Goal: Information Seeking & Learning: Learn about a topic

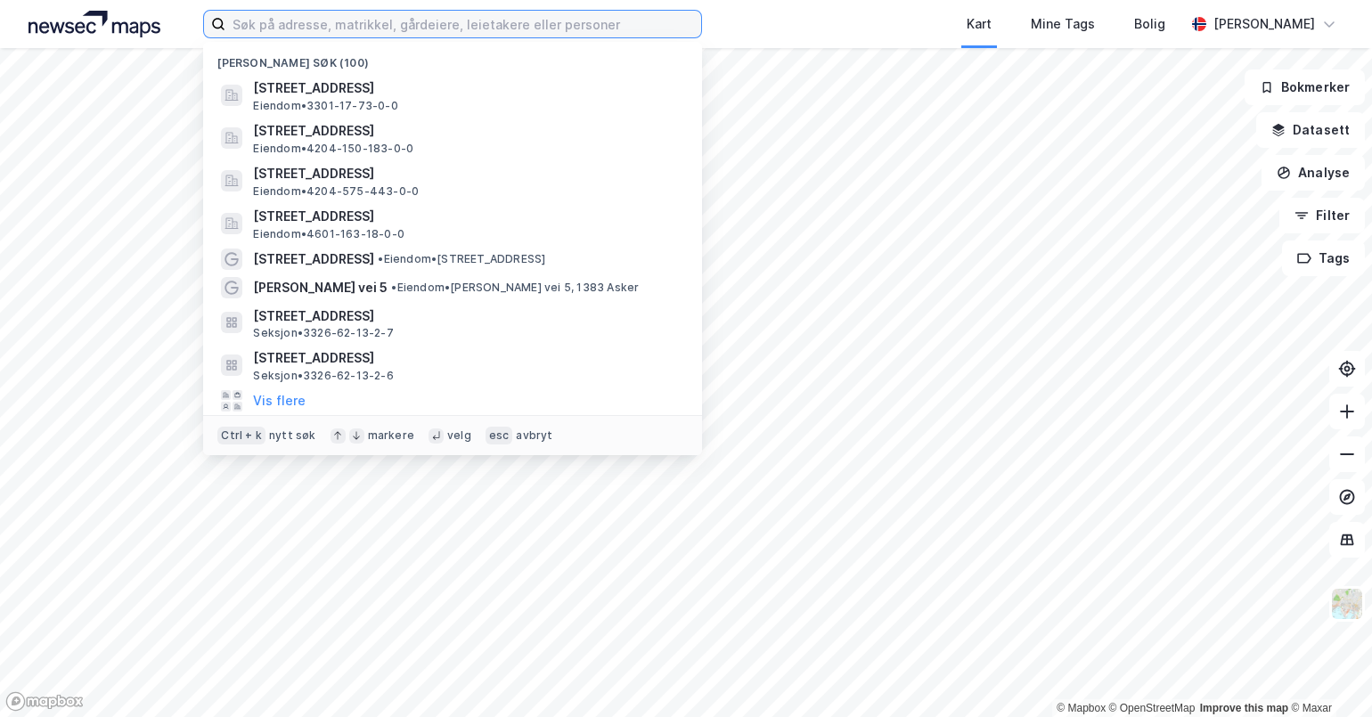
click at [614, 23] on input at bounding box center [463, 24] width 476 height 27
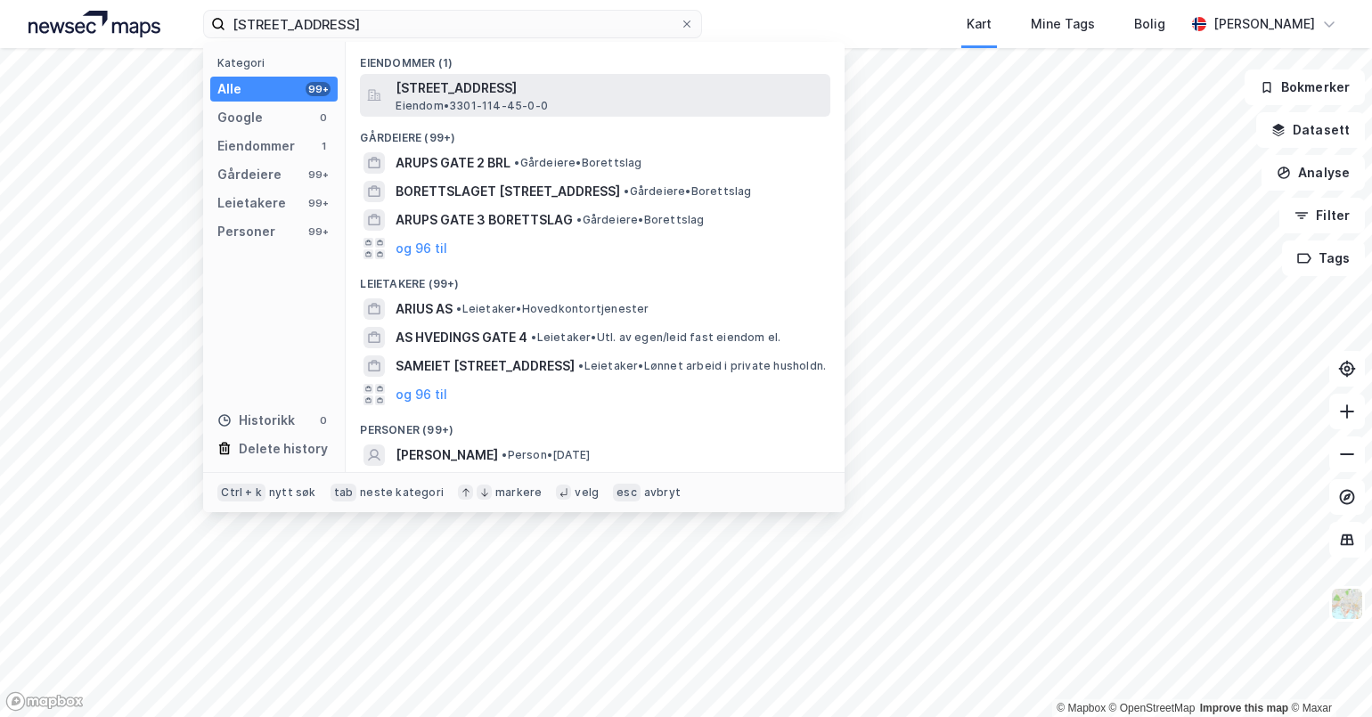
click at [458, 93] on span "[STREET_ADDRESS]" at bounding box center [610, 88] width 428 height 21
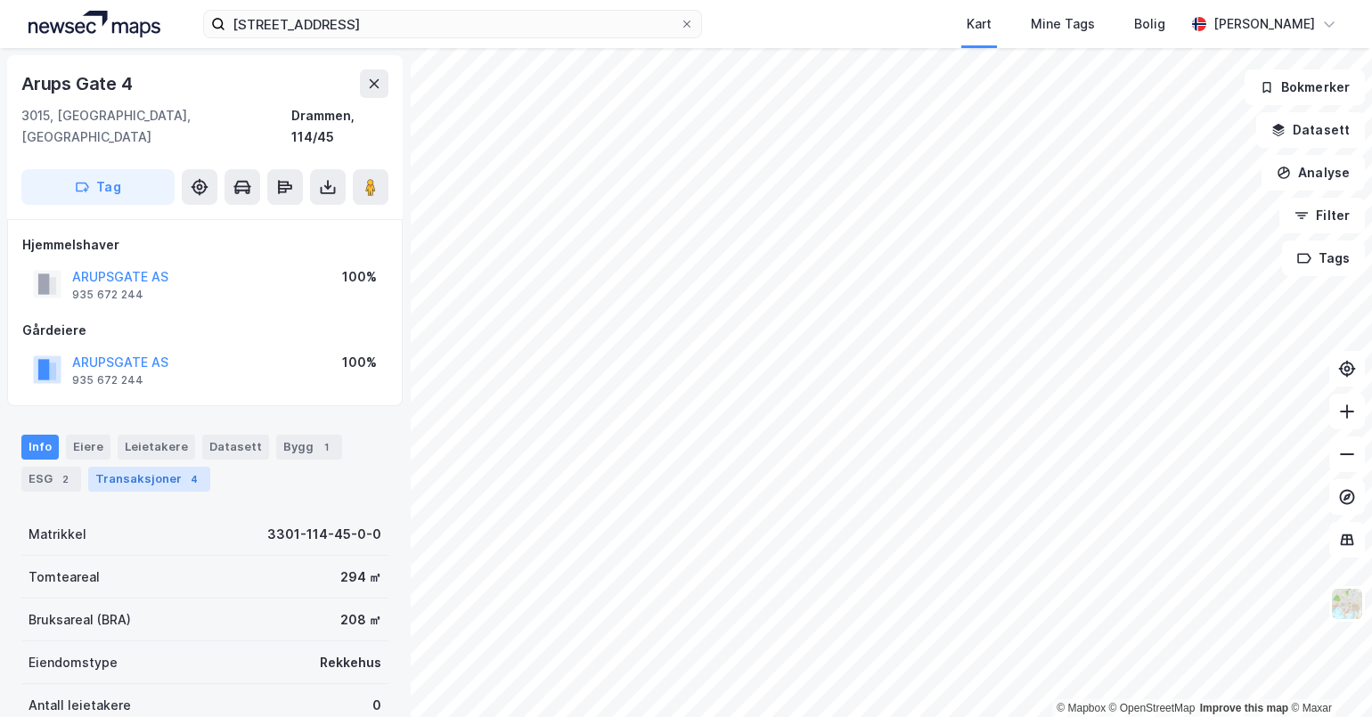
click at [155, 467] on div "Transaksjoner 4" at bounding box center [149, 479] width 122 height 25
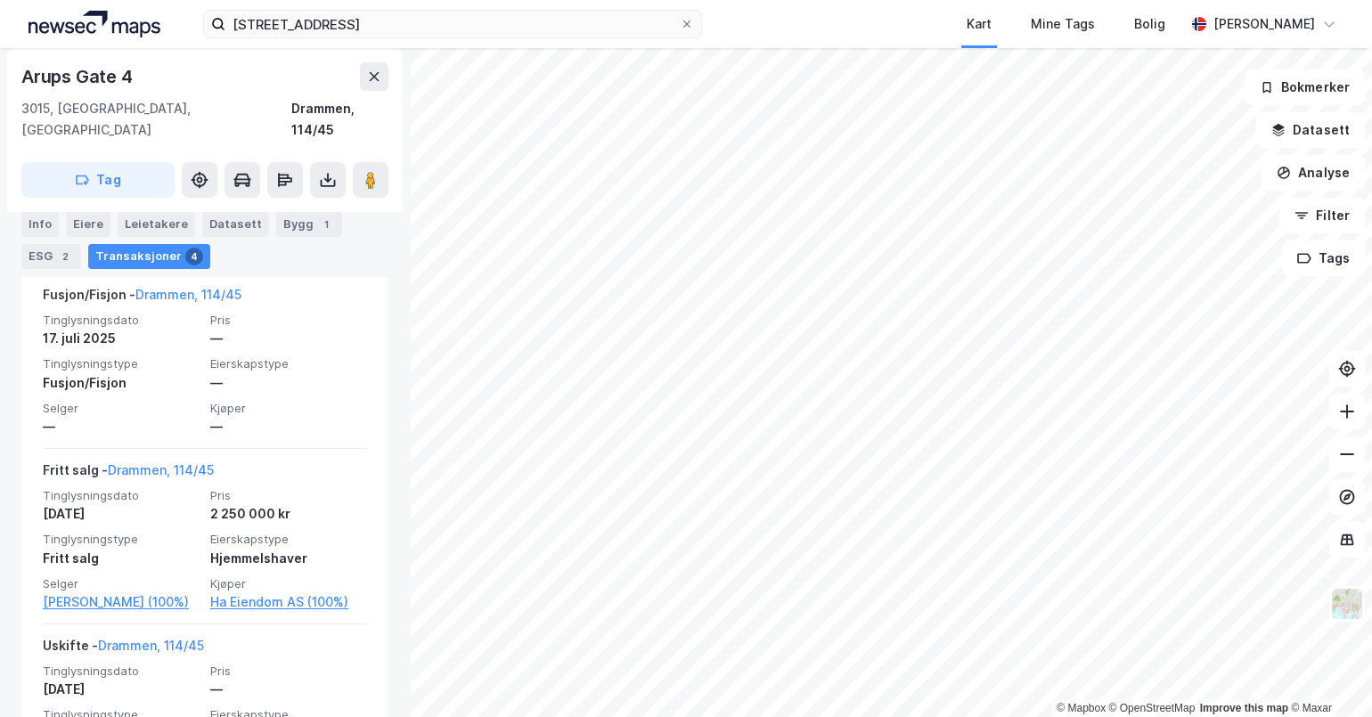
scroll to position [403, 0]
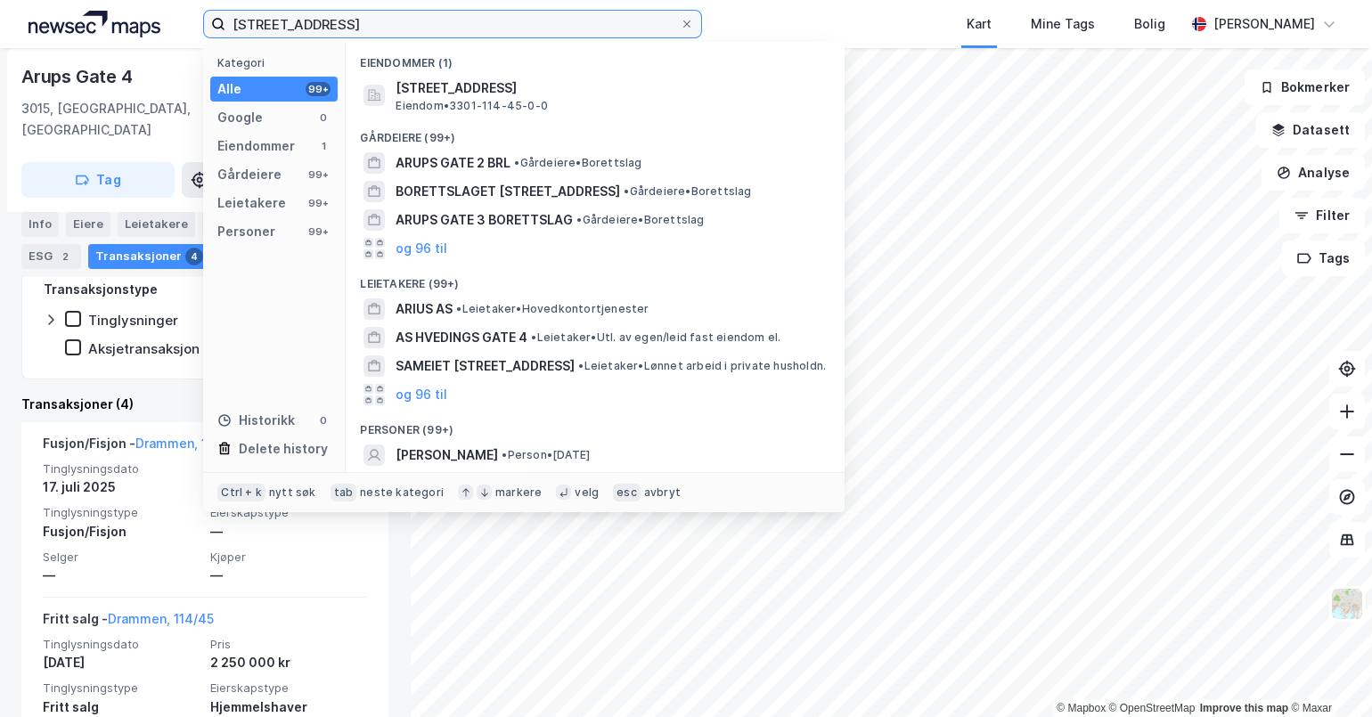
drag, startPoint x: 435, startPoint y: 21, endPoint x: 67, endPoint y: 6, distance: 368.3
click at [67, 6] on div "[STREET_ADDRESS] drammen Kategori Alle 99+ Google 0 Eiendommer 1 Gårdeiere 99+ …" at bounding box center [686, 24] width 1372 height 48
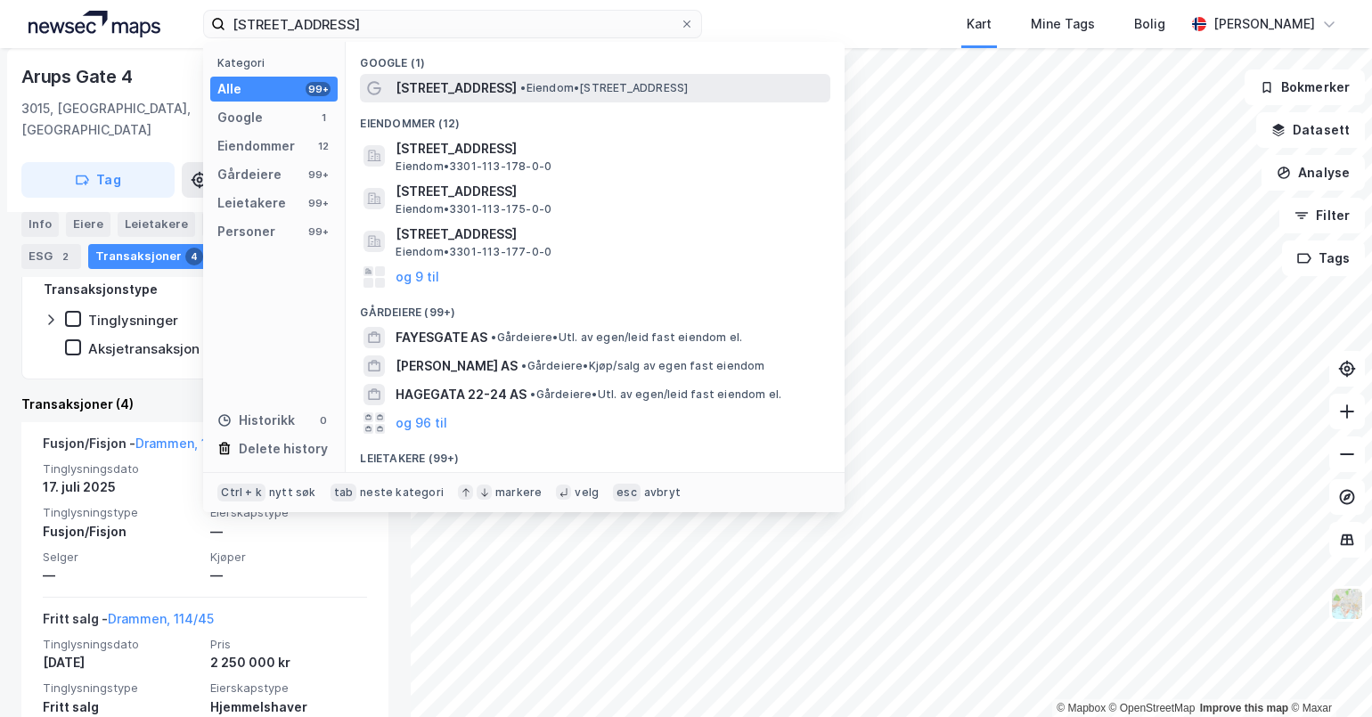
click at [520, 85] on span "• Eiendom • [STREET_ADDRESS]" at bounding box center [604, 88] width 168 height 14
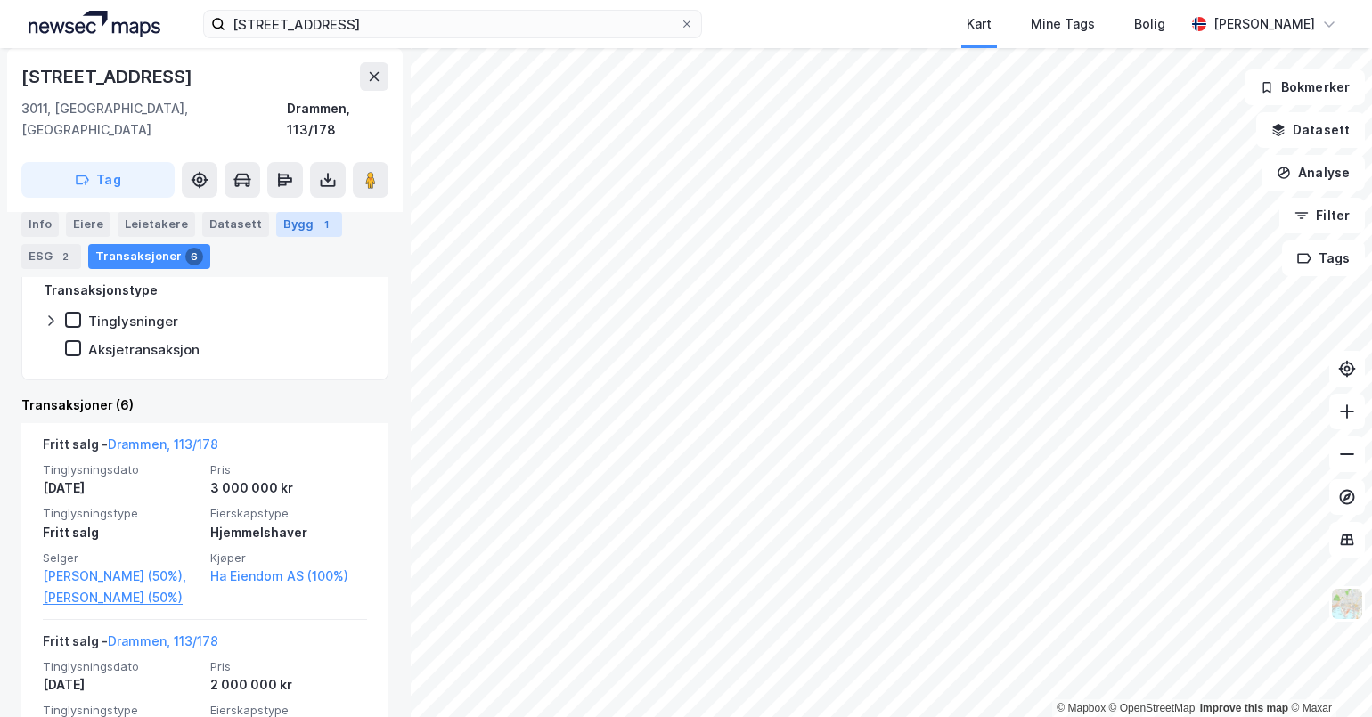
scroll to position [404, 0]
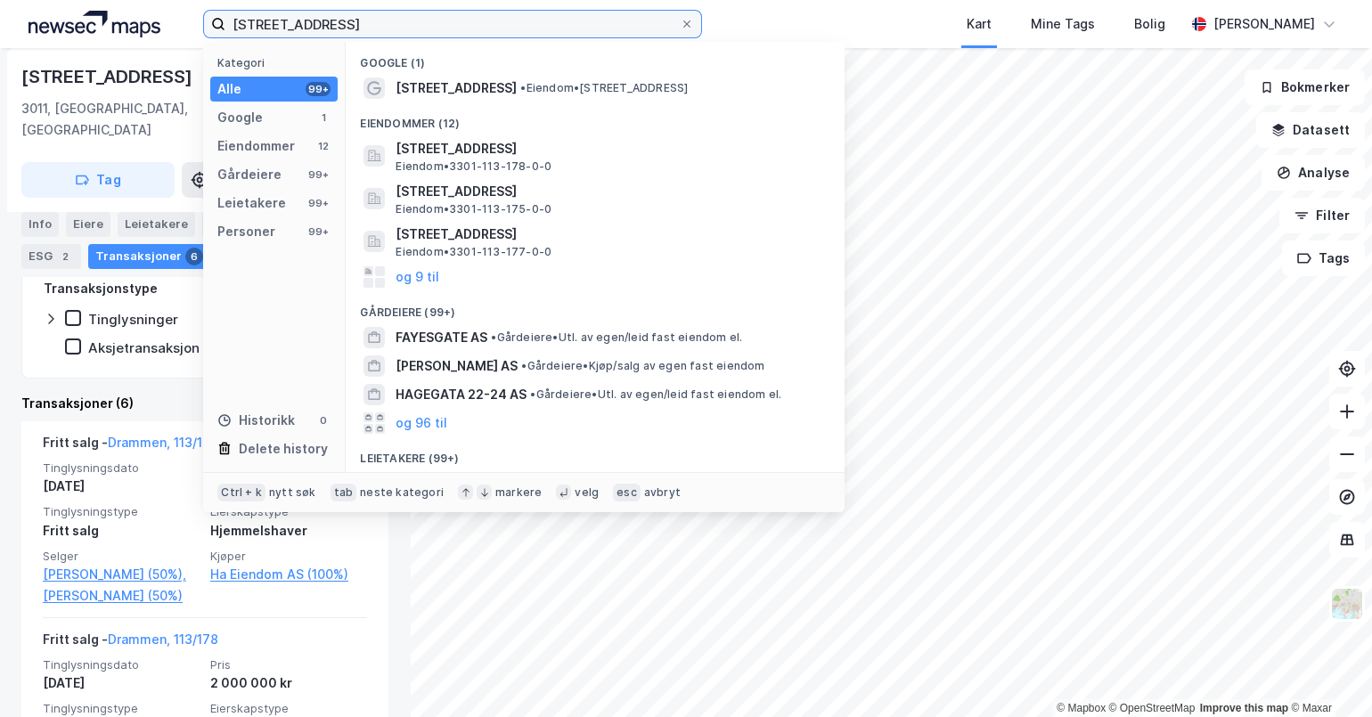
drag, startPoint x: 383, startPoint y: 18, endPoint x: 185, endPoint y: 12, distance: 197.9
click at [185, 12] on div "[STREET_ADDRESS] drammen Kategori Alle 99+ Google 1 Eiendommer 12 Gårdeiere 99+…" at bounding box center [686, 24] width 1372 height 48
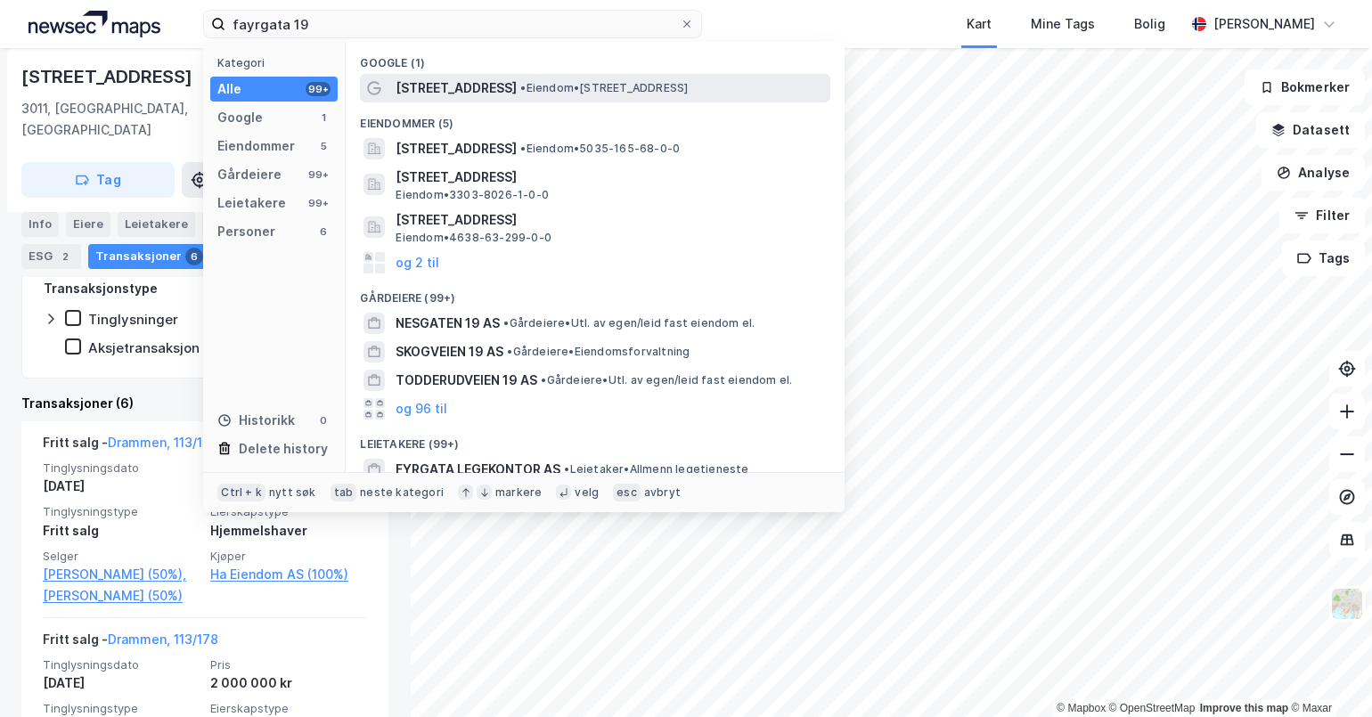
click at [457, 93] on span "[STREET_ADDRESS]" at bounding box center [456, 88] width 121 height 21
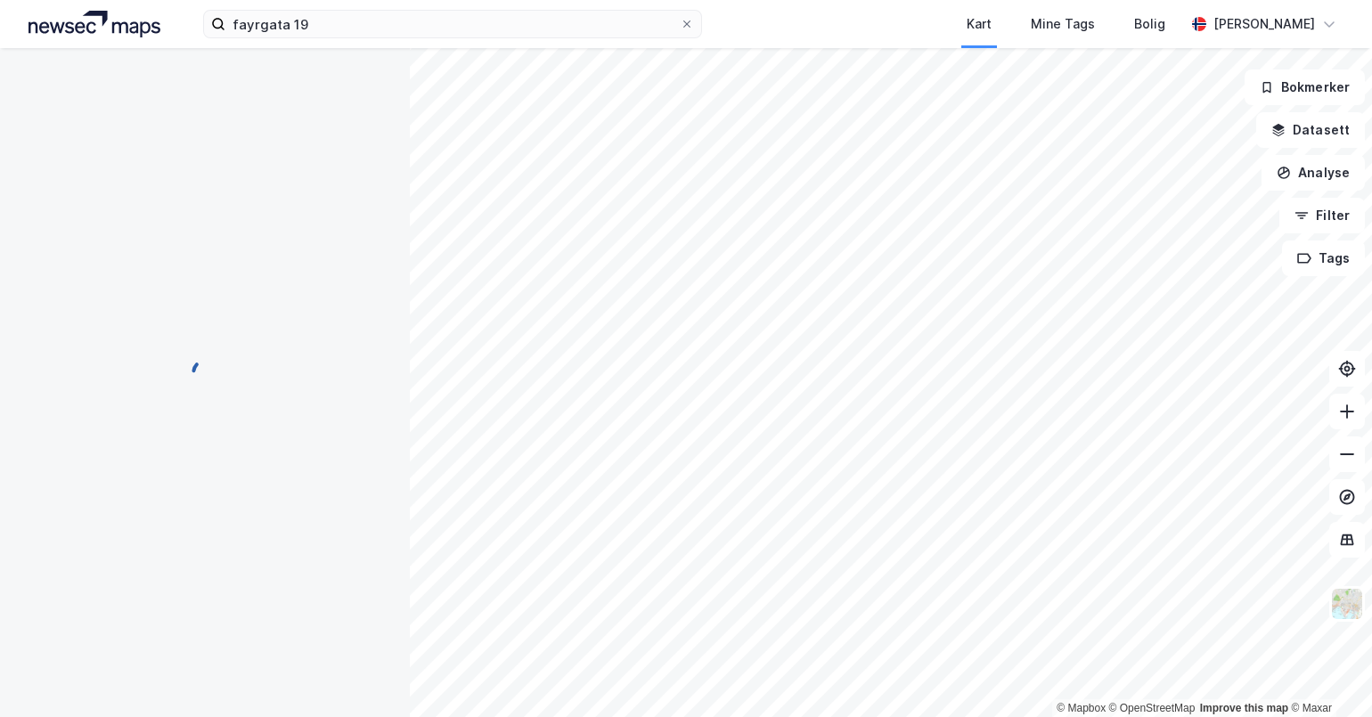
scroll to position [106, 0]
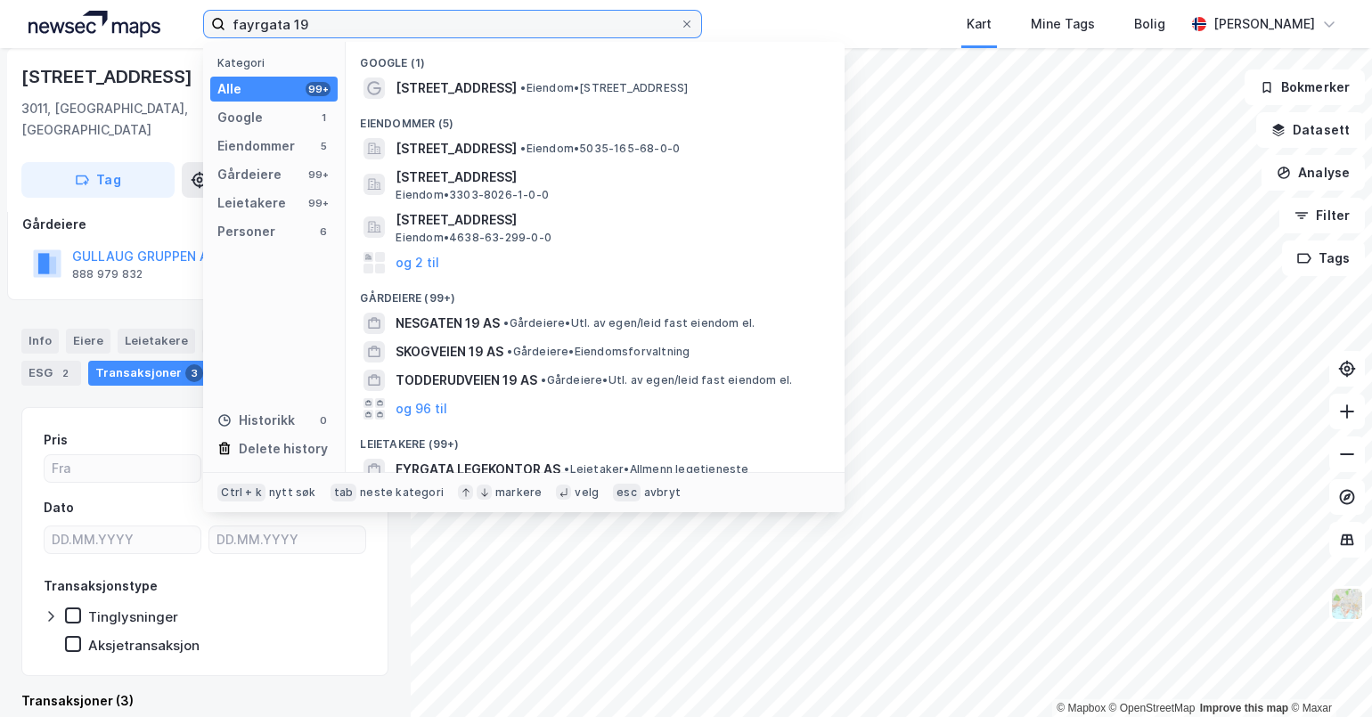
click at [395, 22] on input "fayrgata 19" at bounding box center [452, 24] width 454 height 27
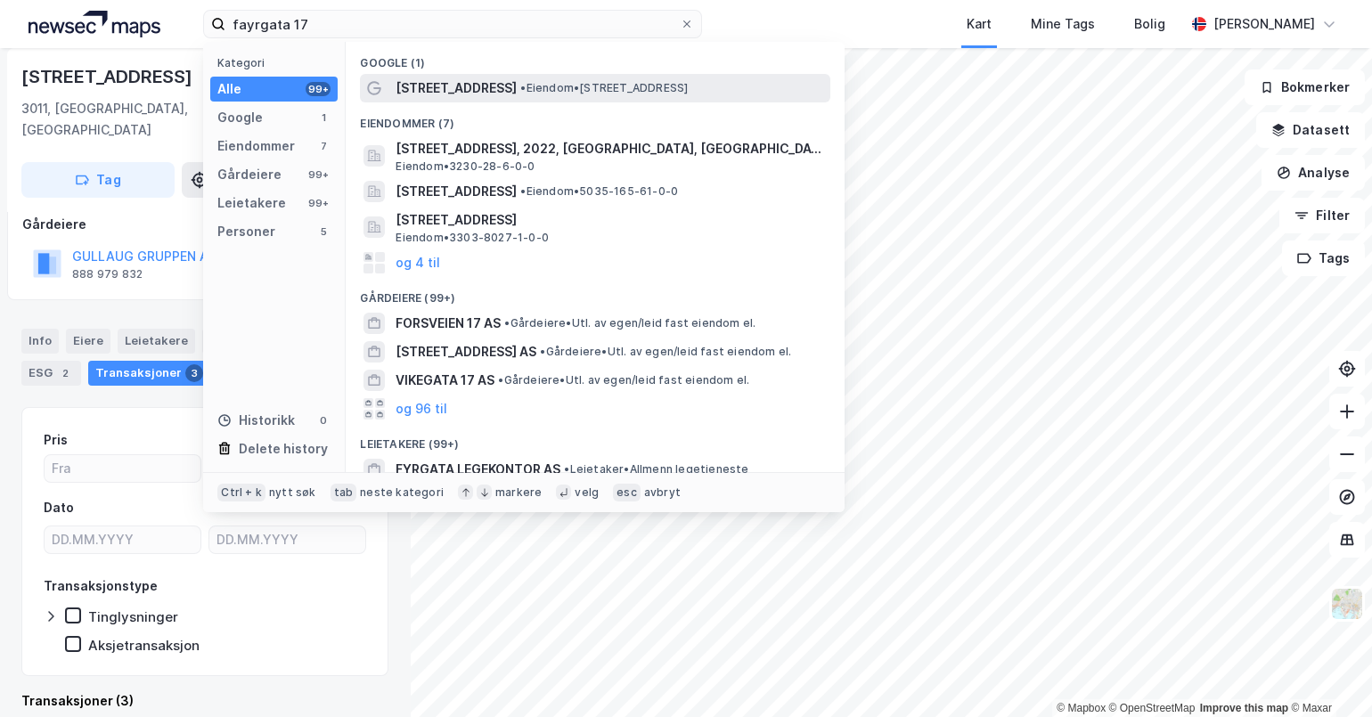
click at [567, 100] on div "[STREET_ADDRESS] • Eiendom • [STREET_ADDRESS]" at bounding box center [595, 88] width 470 height 29
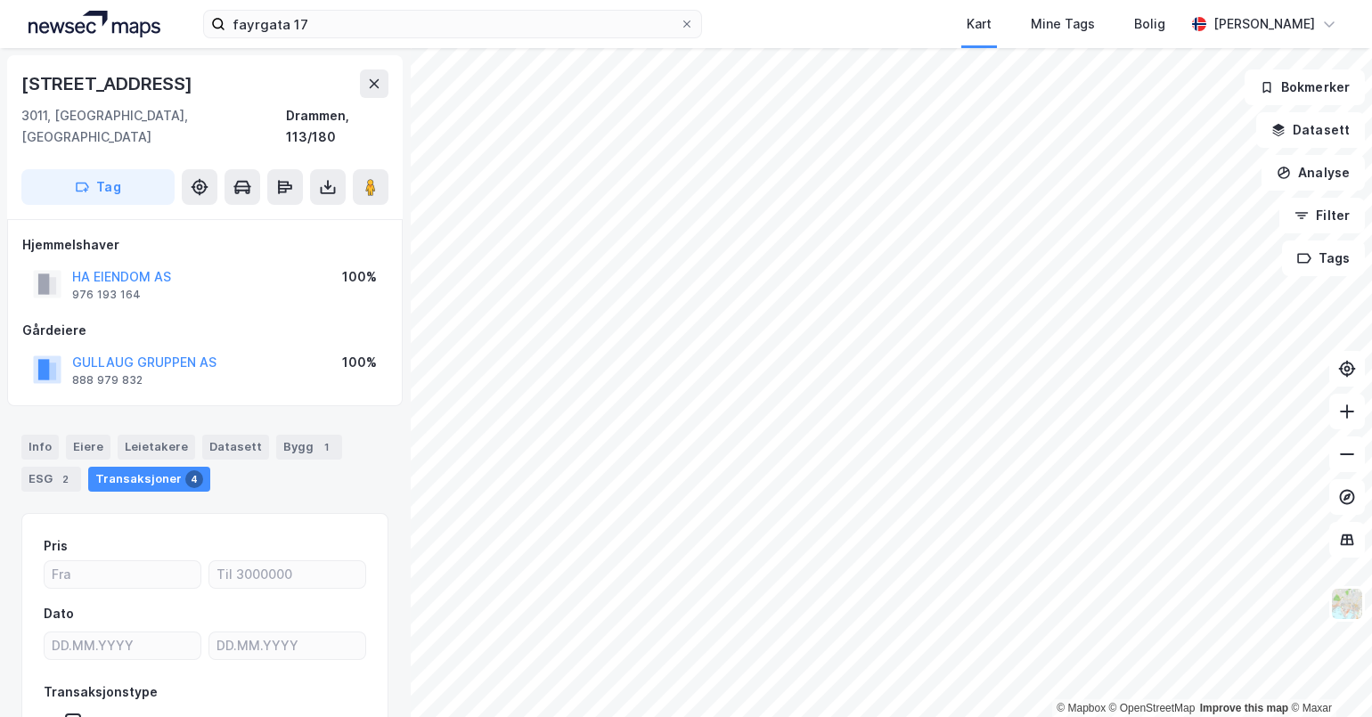
scroll to position [106, 0]
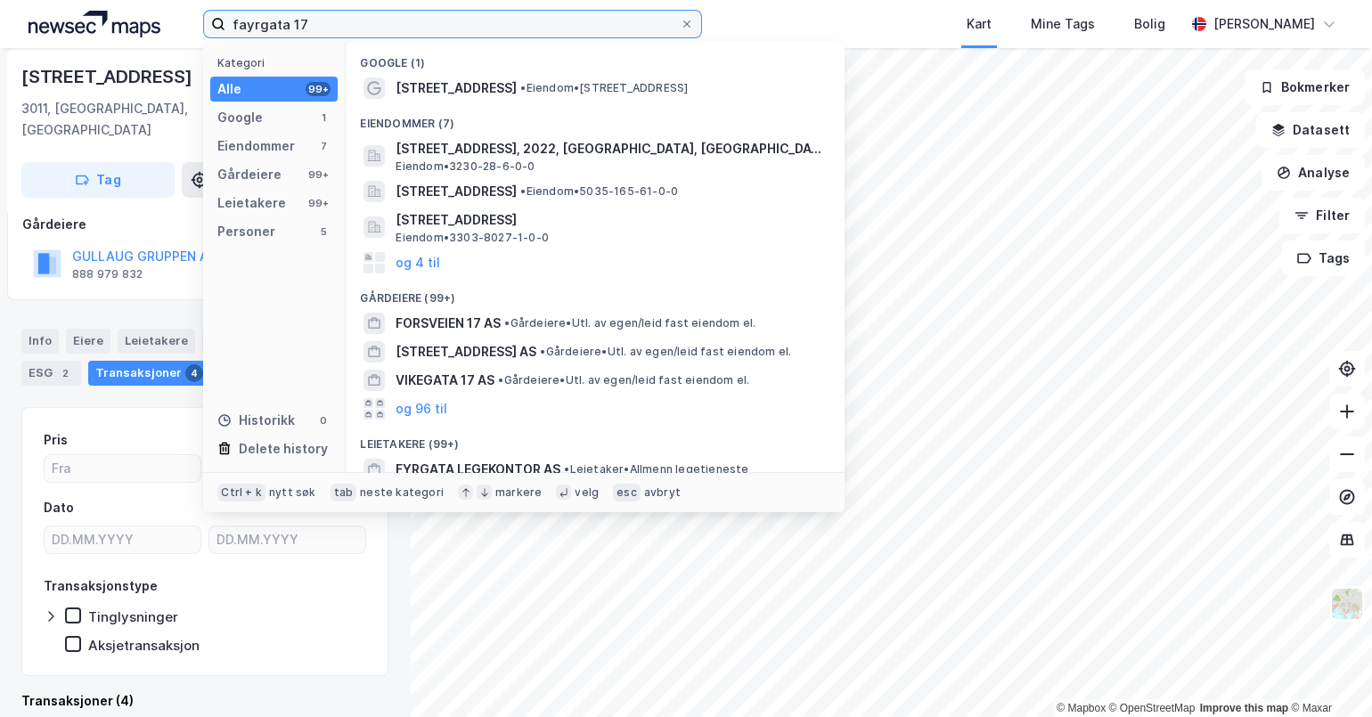
drag, startPoint x: 338, startPoint y: 20, endPoint x: 107, endPoint y: 8, distance: 231.1
click at [107, 8] on div "fayrgata 17 Kategori Alle 99+ Google 1 Eiendommer 7 Gårdeiere 99+ Leietakere 99…" at bounding box center [686, 24] width 1372 height 48
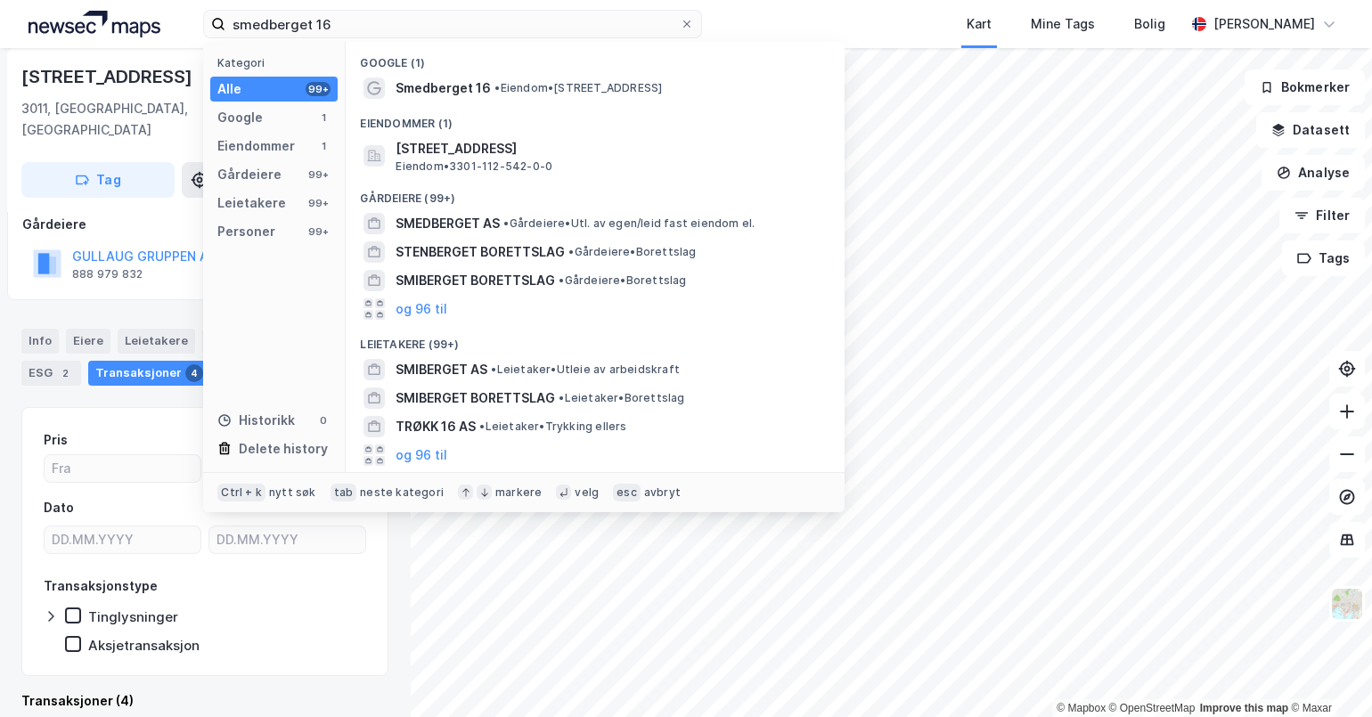
click at [321, 608] on div "Tinglysninger" at bounding box center [205, 617] width 323 height 18
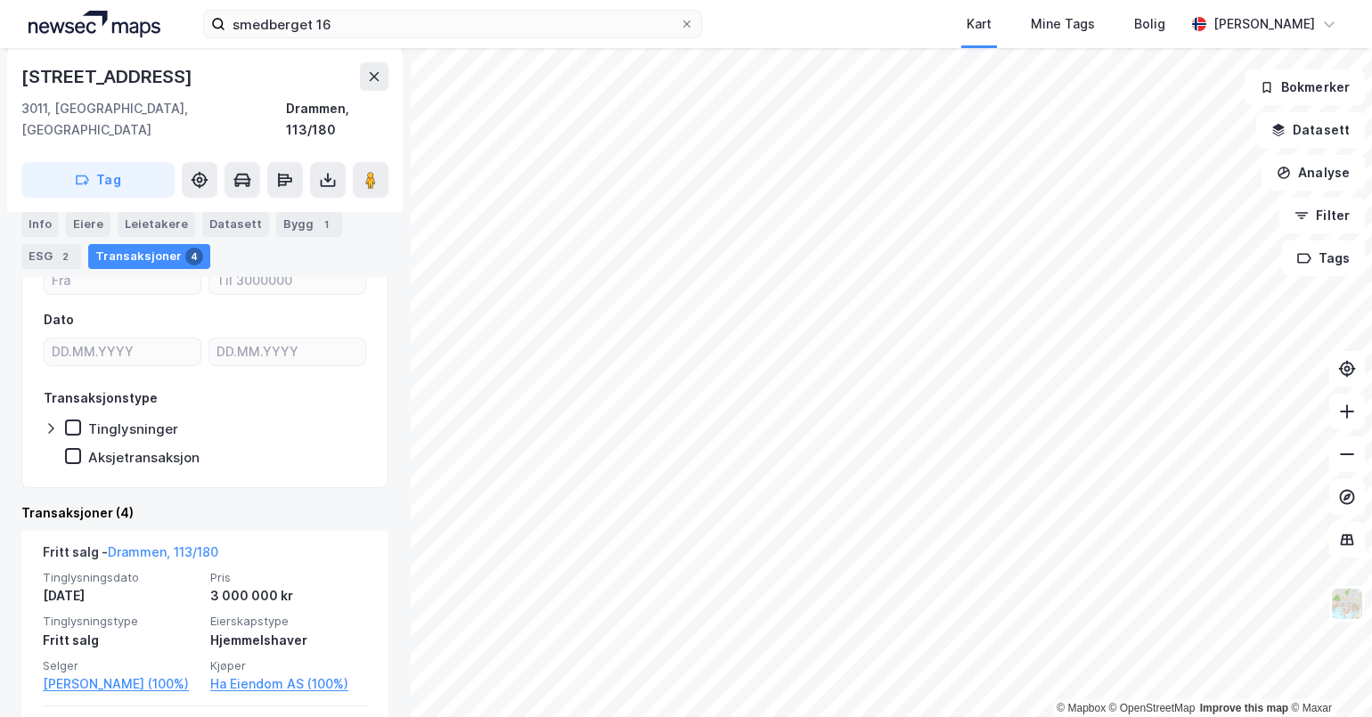
scroll to position [0, 0]
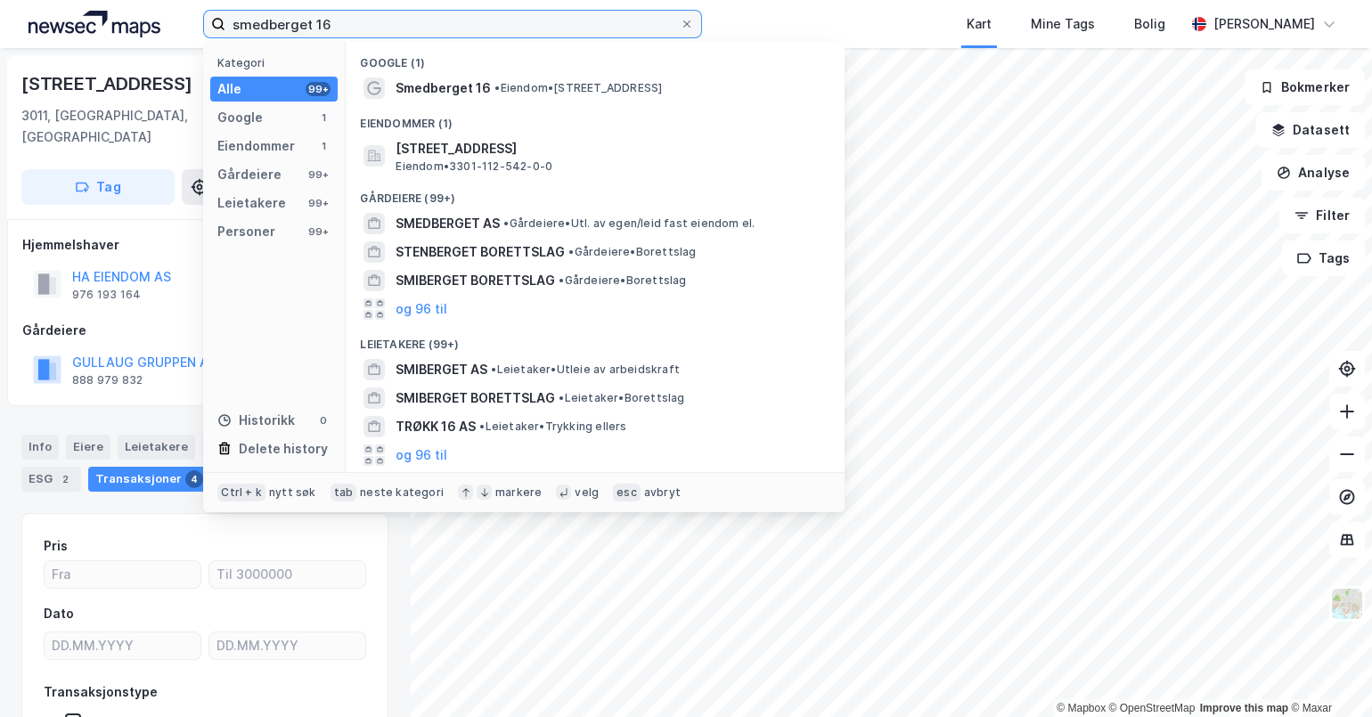
click at [369, 21] on input "smedberget 16" at bounding box center [452, 24] width 454 height 27
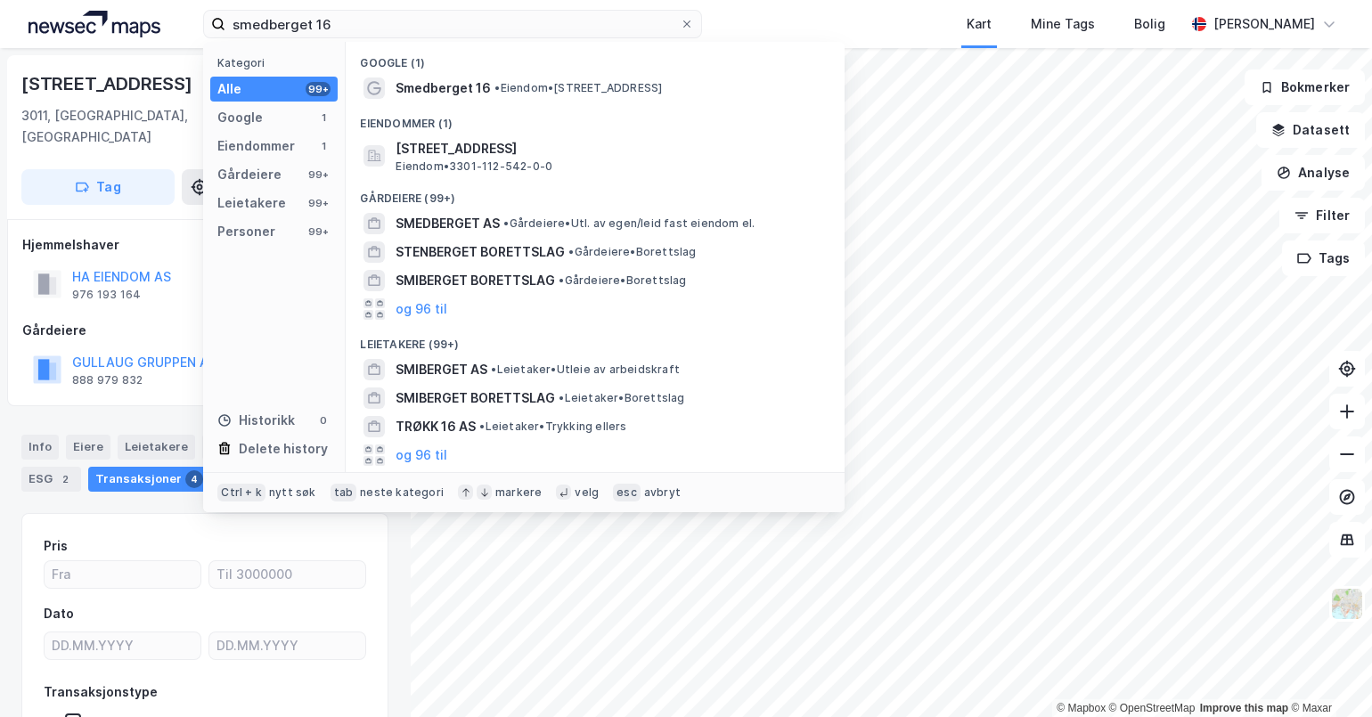
click at [799, 12] on div "Kart Mine Tags Bolig" at bounding box center [986, 24] width 397 height 48
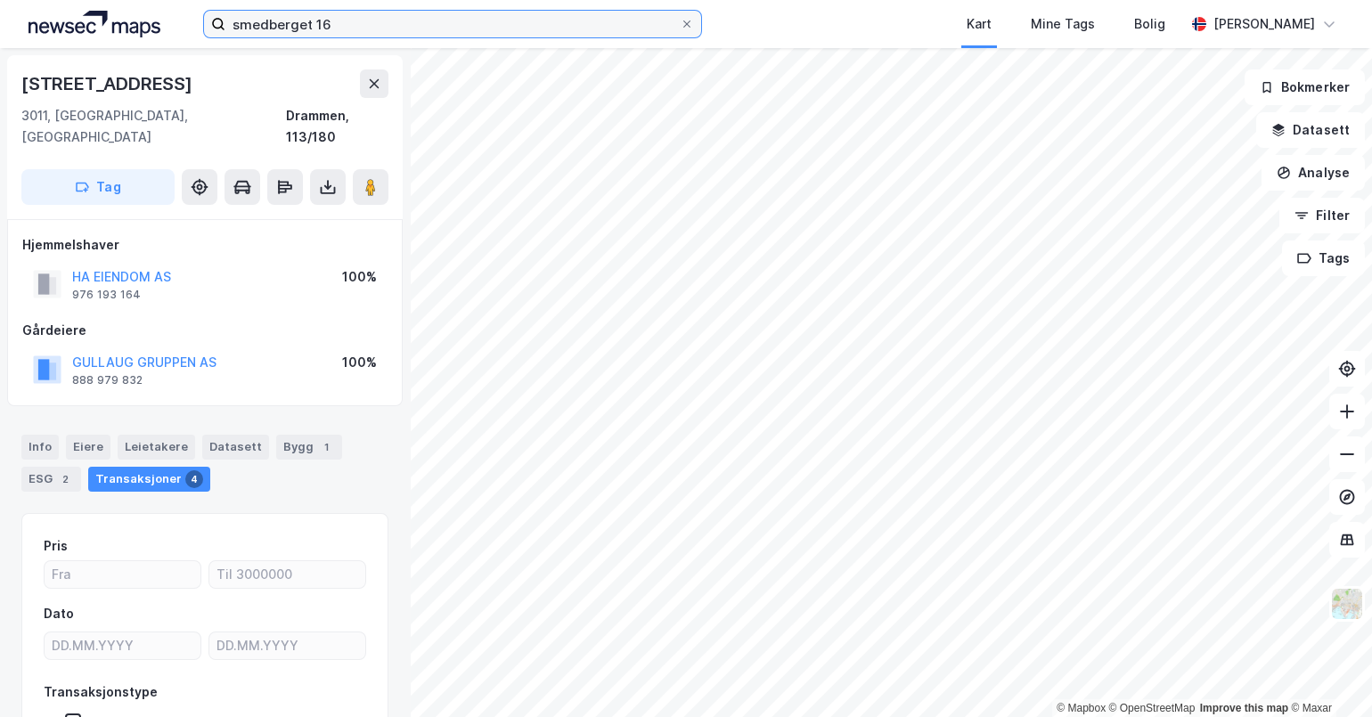
click at [410, 20] on input "smedberget 16" at bounding box center [452, 24] width 454 height 27
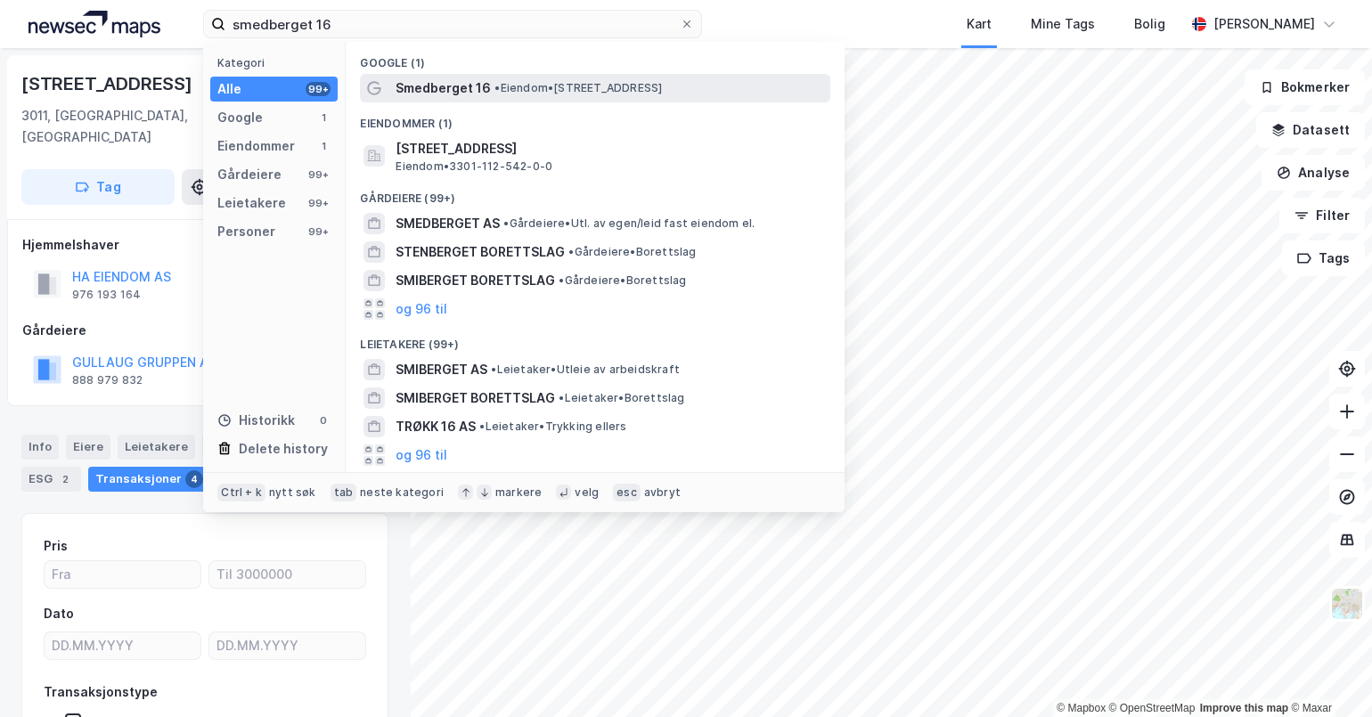
click at [485, 96] on span "Smedberget 16" at bounding box center [443, 88] width 95 height 21
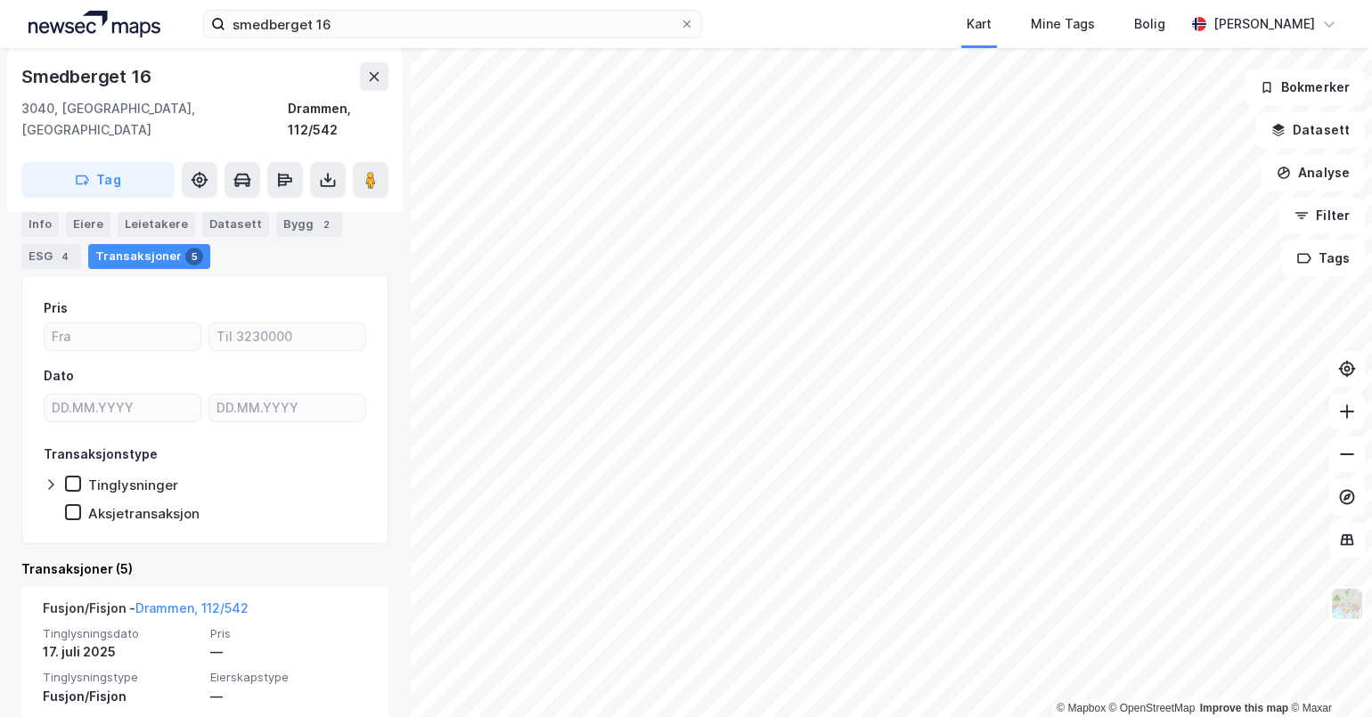
scroll to position [403, 0]
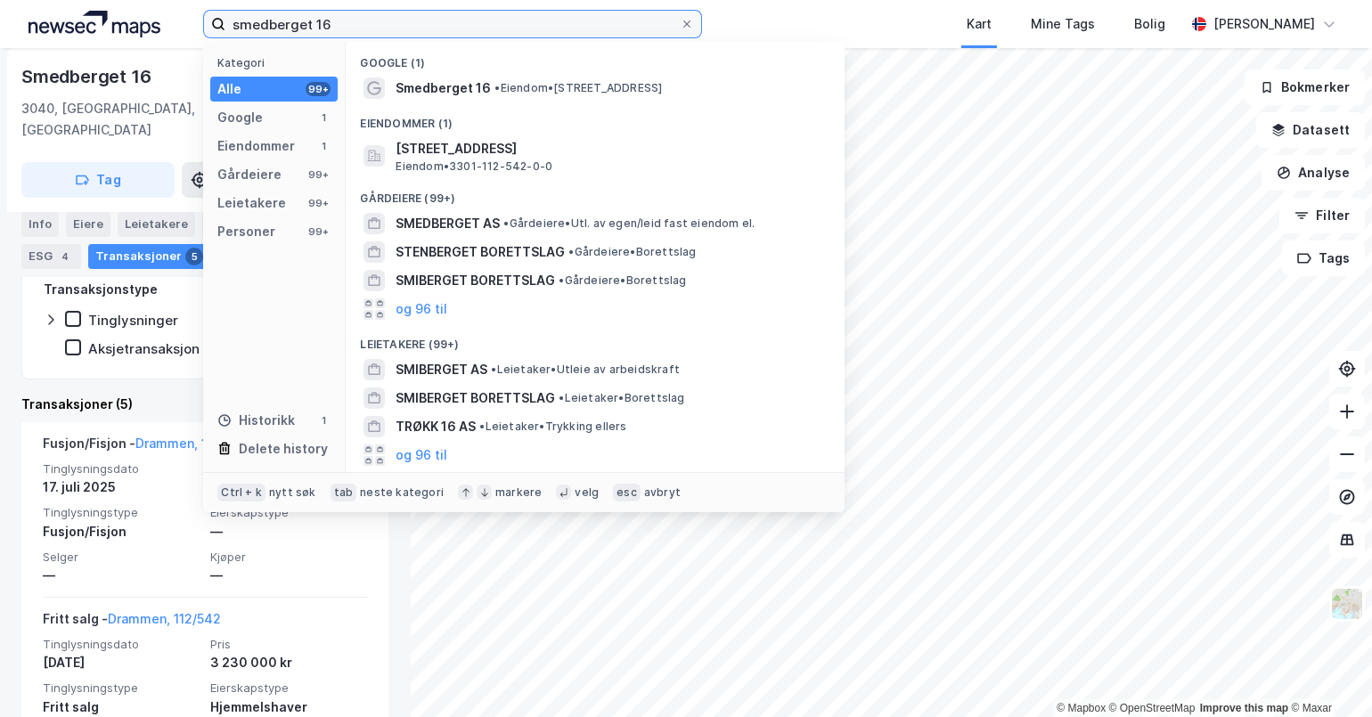
drag, startPoint x: 351, startPoint y: 27, endPoint x: 162, endPoint y: 31, distance: 189.0
click at [162, 31] on div "smedberget 16 Kategori Alle 99+ Google 1 Eiendommer 1 Gårdeiere 99+ Leietakere …" at bounding box center [686, 24] width 1372 height 48
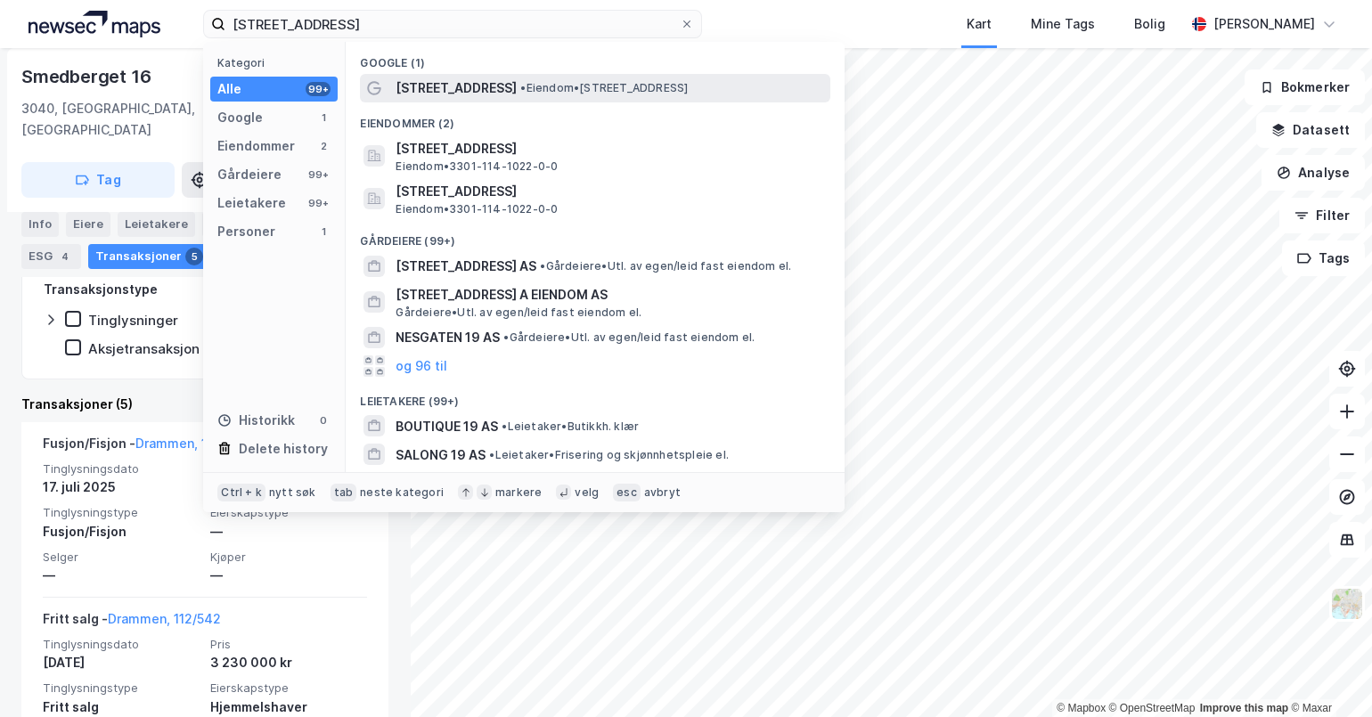
click at [535, 85] on span "• Eiendom • [STREET_ADDRESS]" at bounding box center [604, 88] width 168 height 14
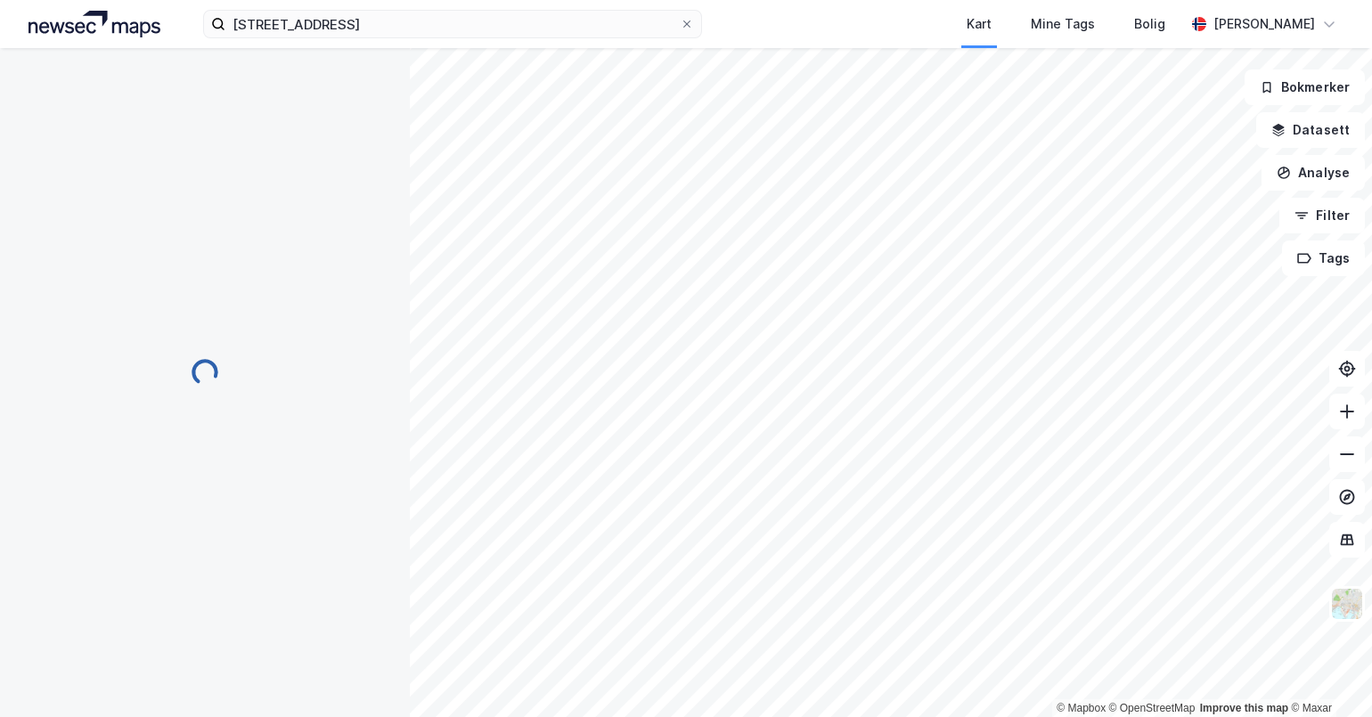
scroll to position [127, 0]
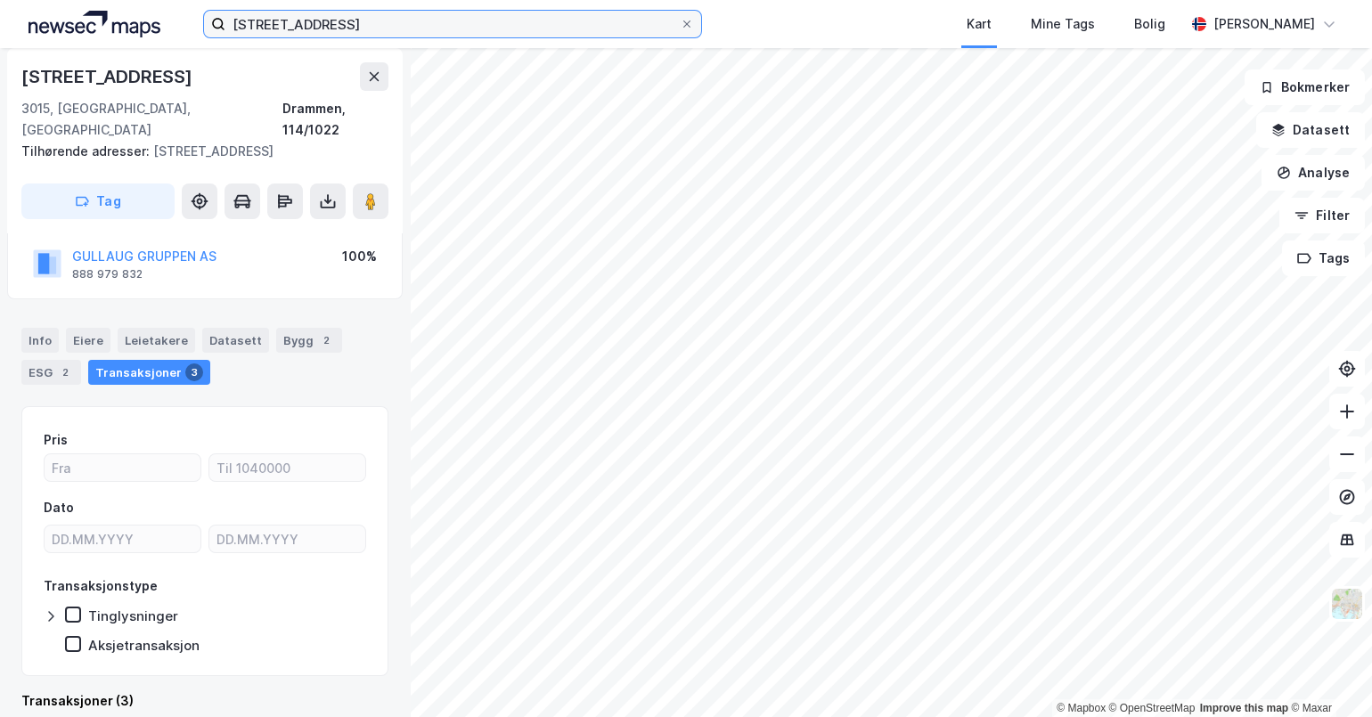
click at [350, 22] on input "[STREET_ADDRESS]" at bounding box center [452, 24] width 454 height 27
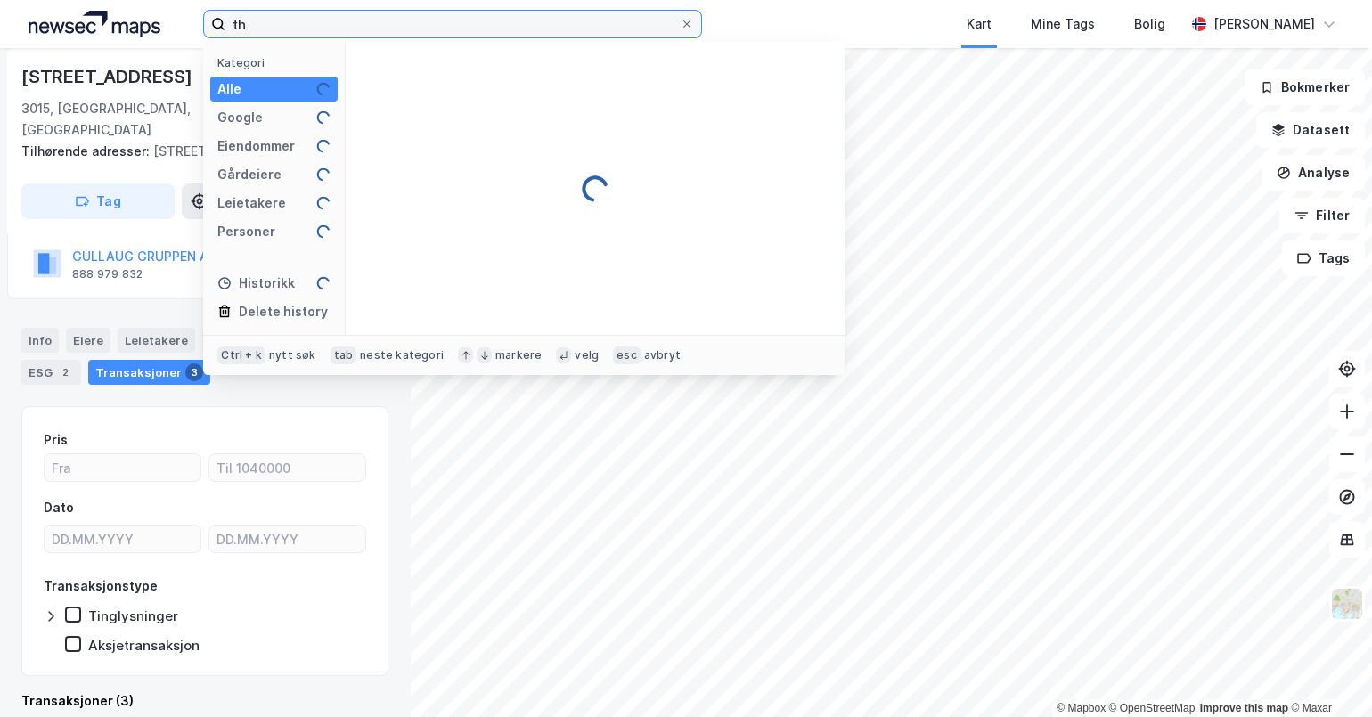
type input "t"
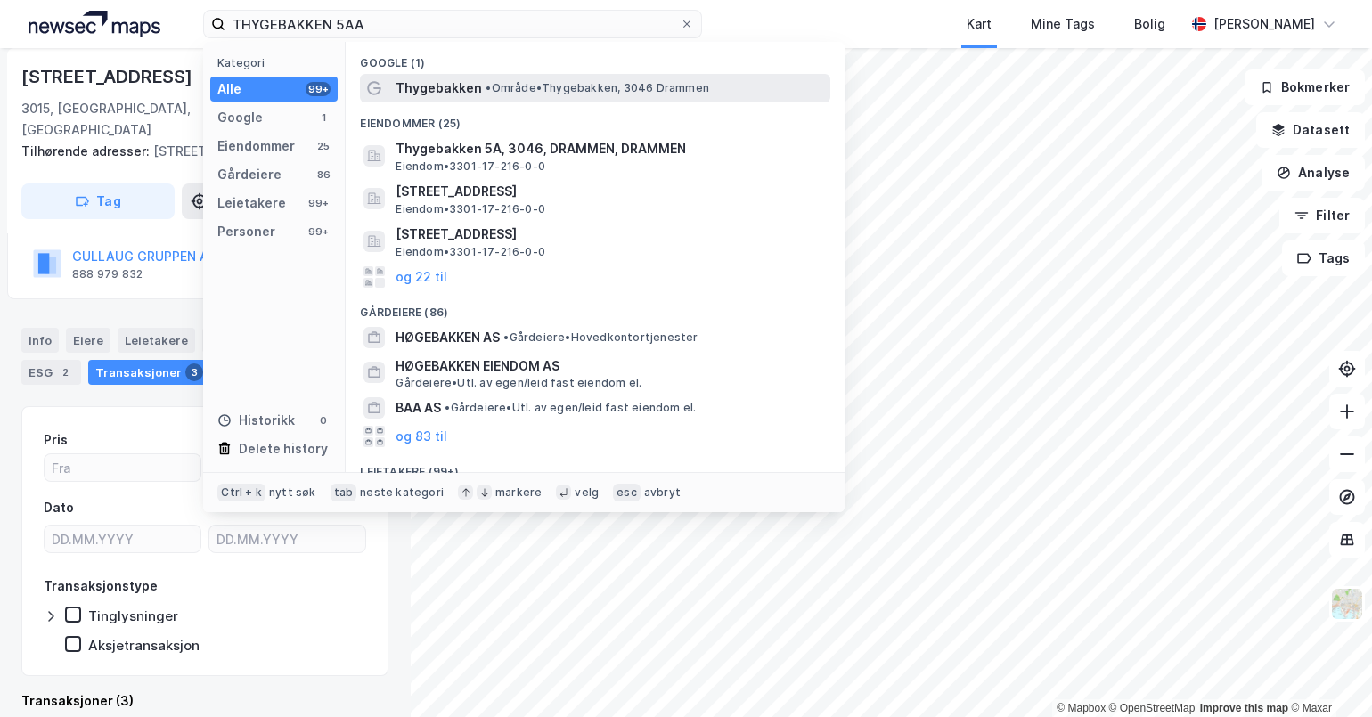
click at [448, 91] on span "Thygebakken" at bounding box center [439, 88] width 86 height 21
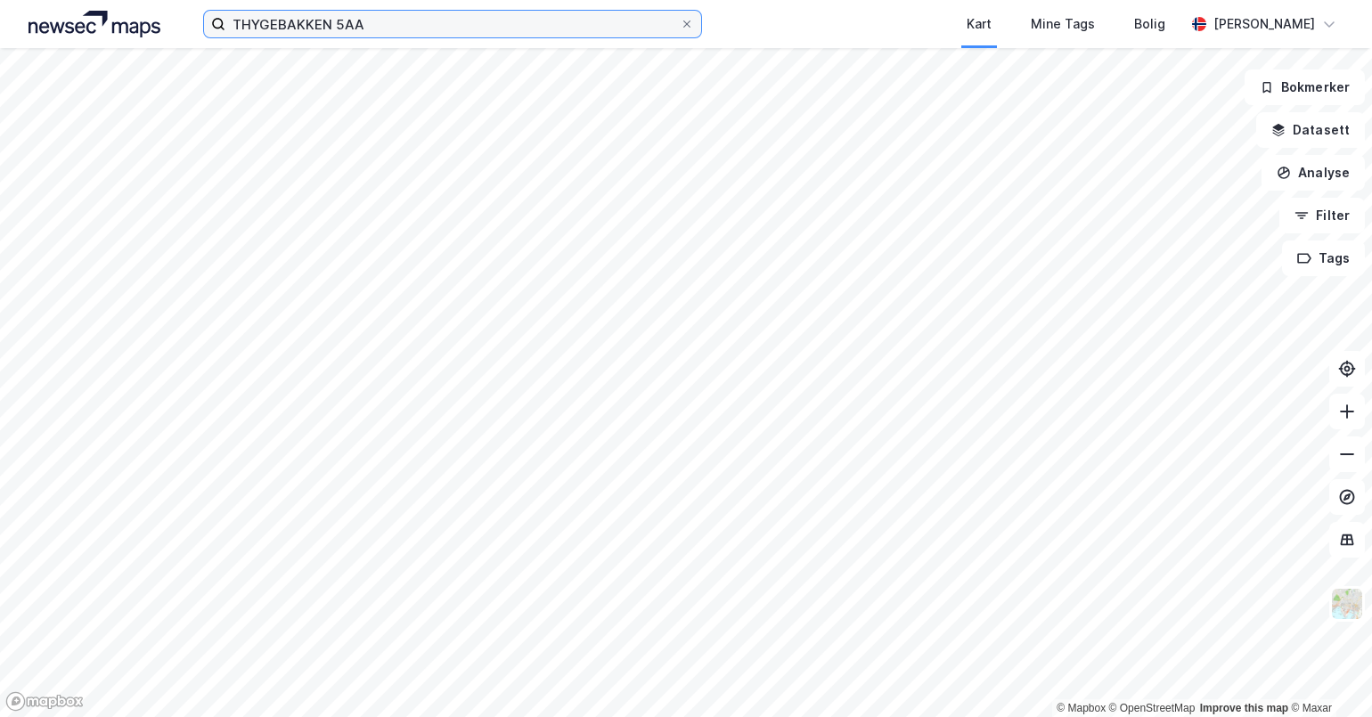
click at [401, 25] on input "THYGEBAKKEN 5AA" at bounding box center [452, 24] width 454 height 27
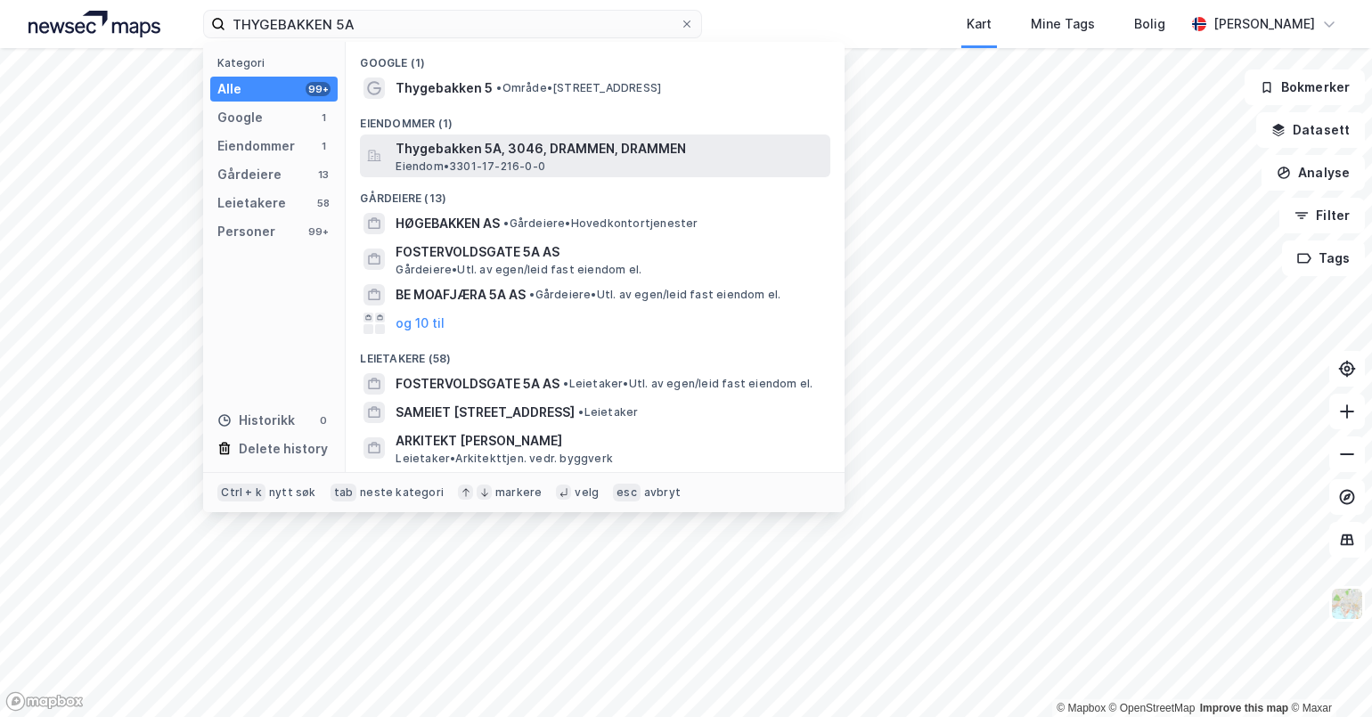
click at [544, 143] on span "Thygebakken 5A, 3046, DRAMMEN, DRAMMEN" at bounding box center [610, 148] width 428 height 21
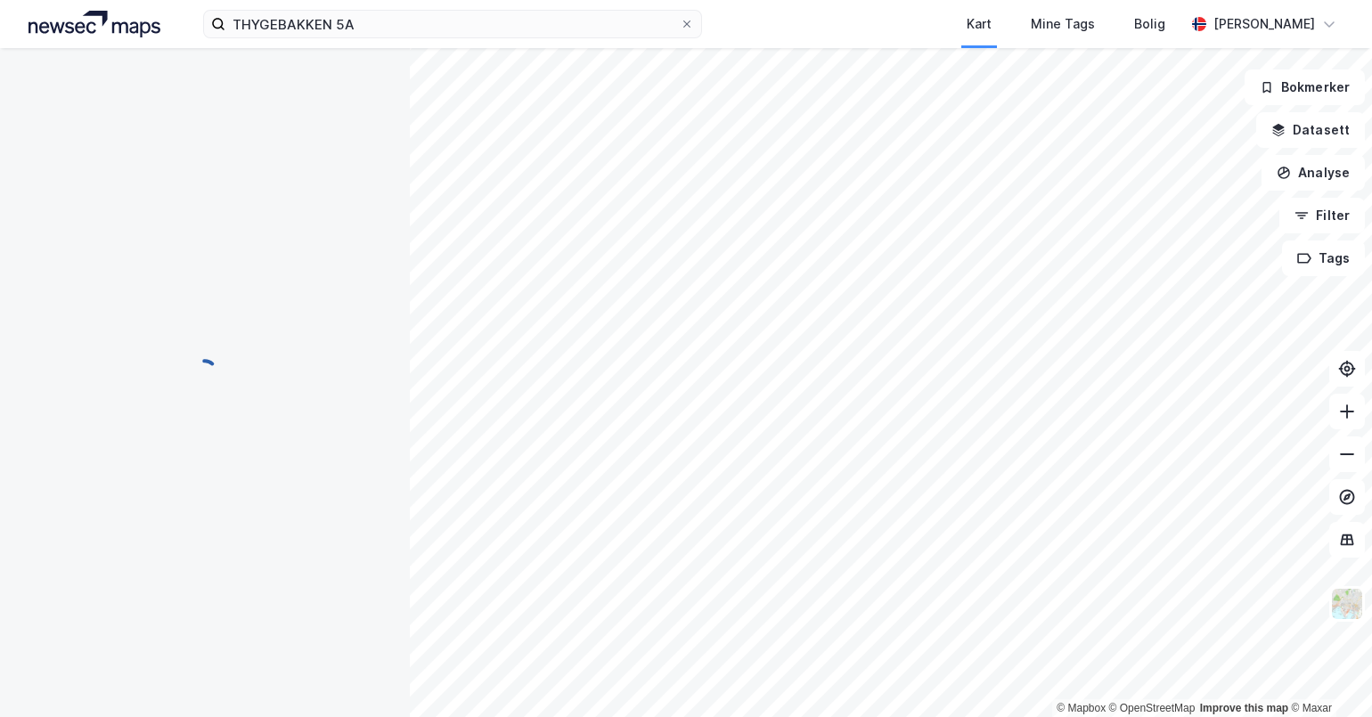
scroll to position [127, 0]
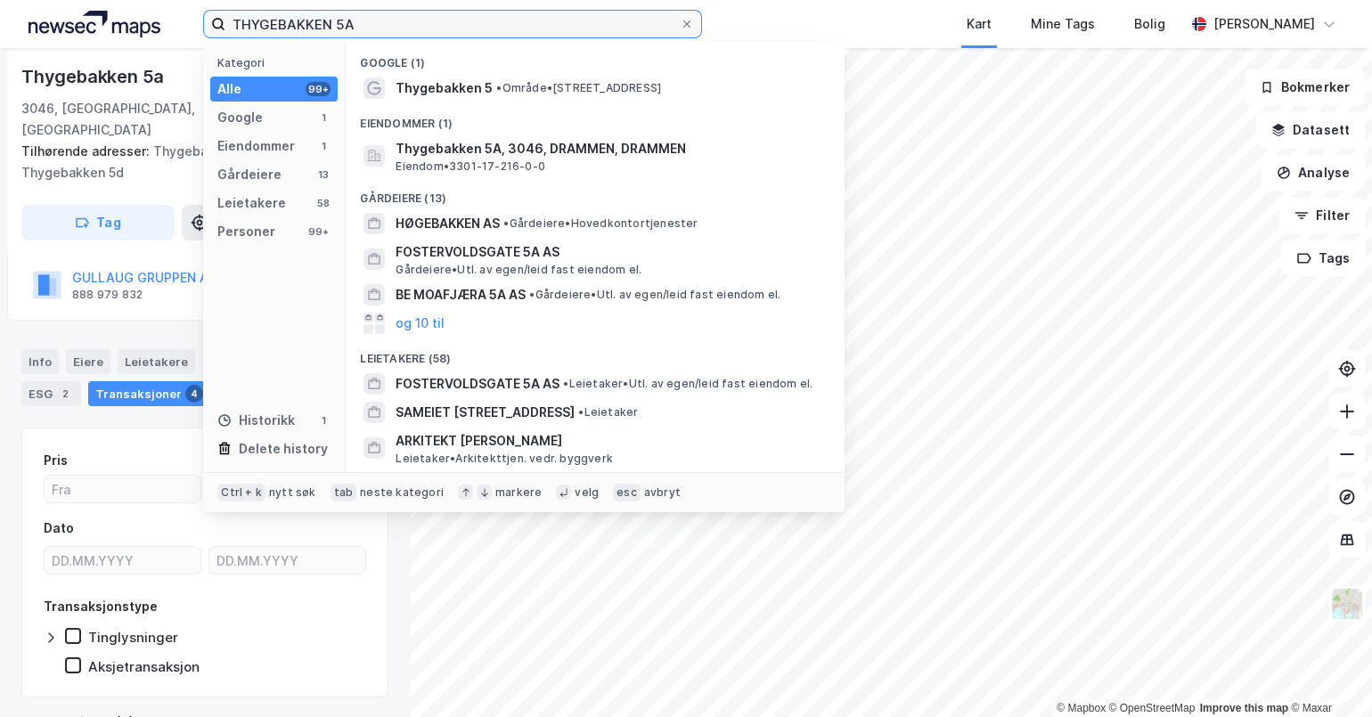
click at [405, 26] on input "THYGEBAKKEN 5A" at bounding box center [452, 24] width 454 height 27
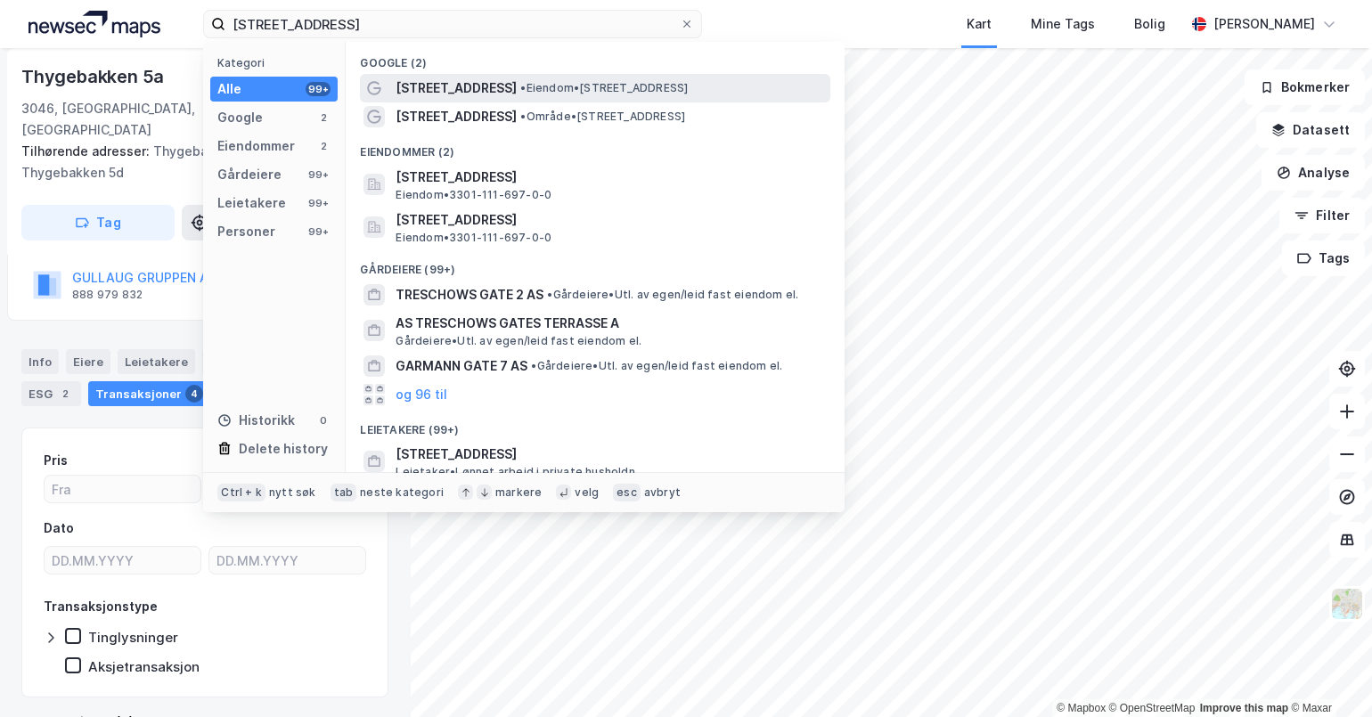
click at [482, 80] on span "[STREET_ADDRESS]" at bounding box center [456, 88] width 121 height 21
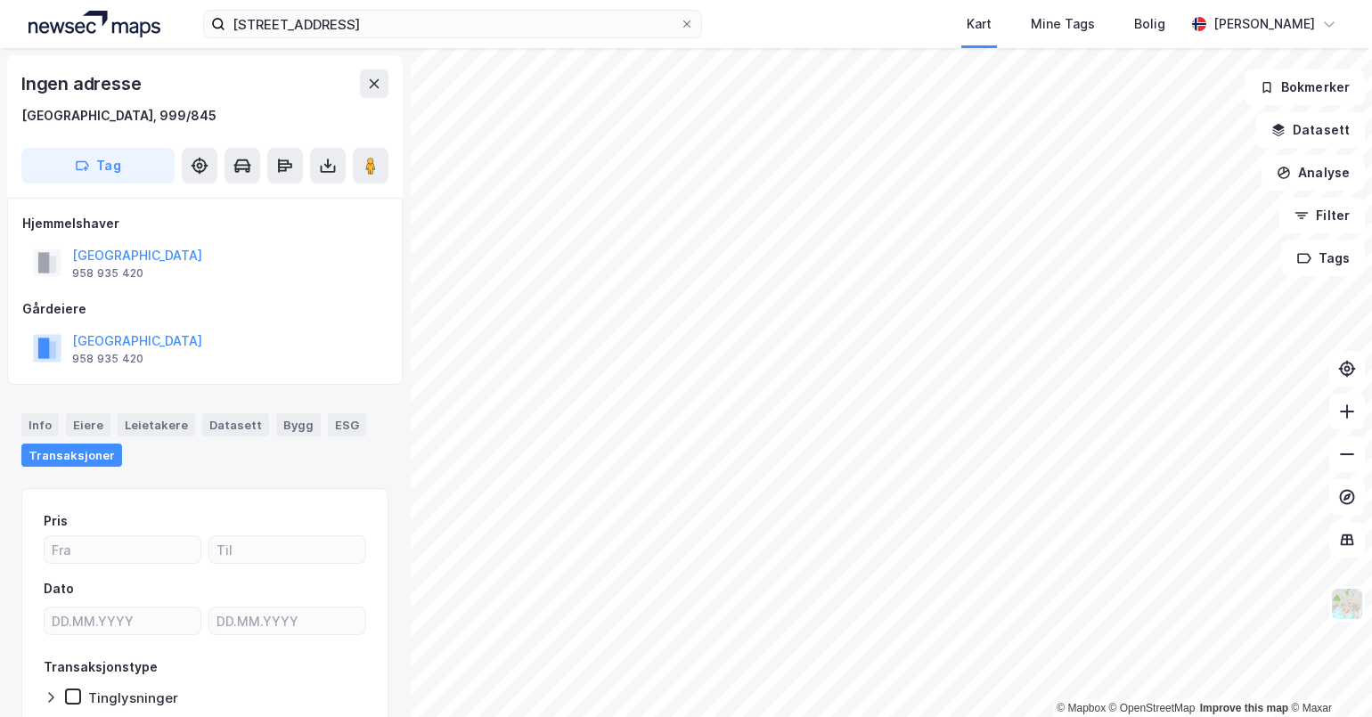
scroll to position [103, 0]
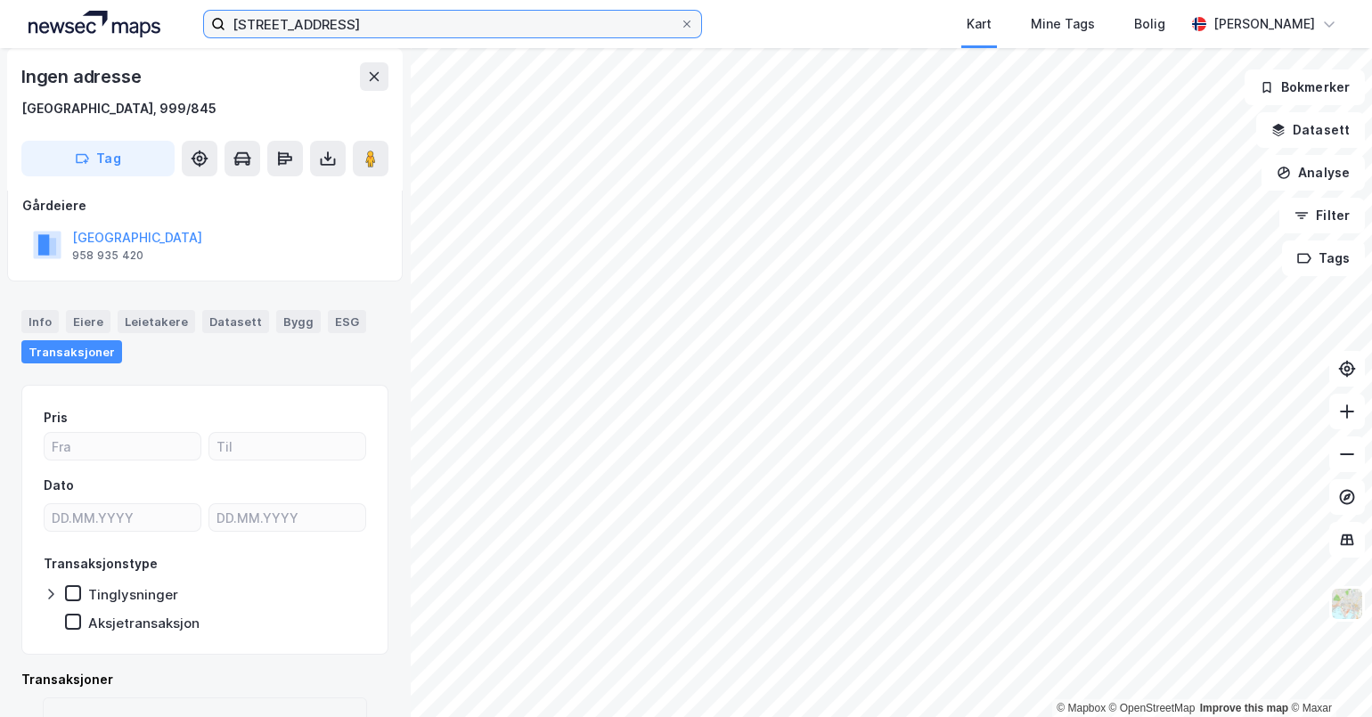
click at [423, 30] on input "[STREET_ADDRESS]" at bounding box center [452, 24] width 454 height 27
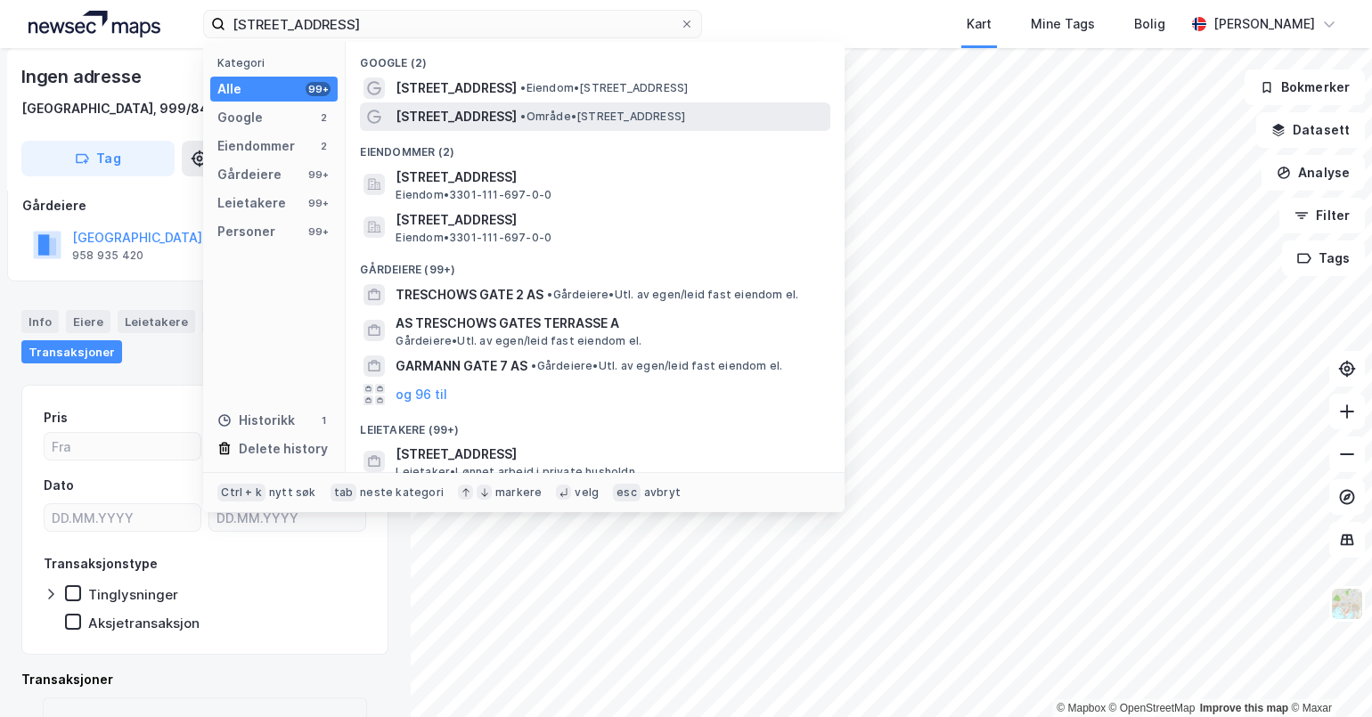
click at [582, 122] on span "• Område • [STREET_ADDRESS]" at bounding box center [602, 117] width 165 height 14
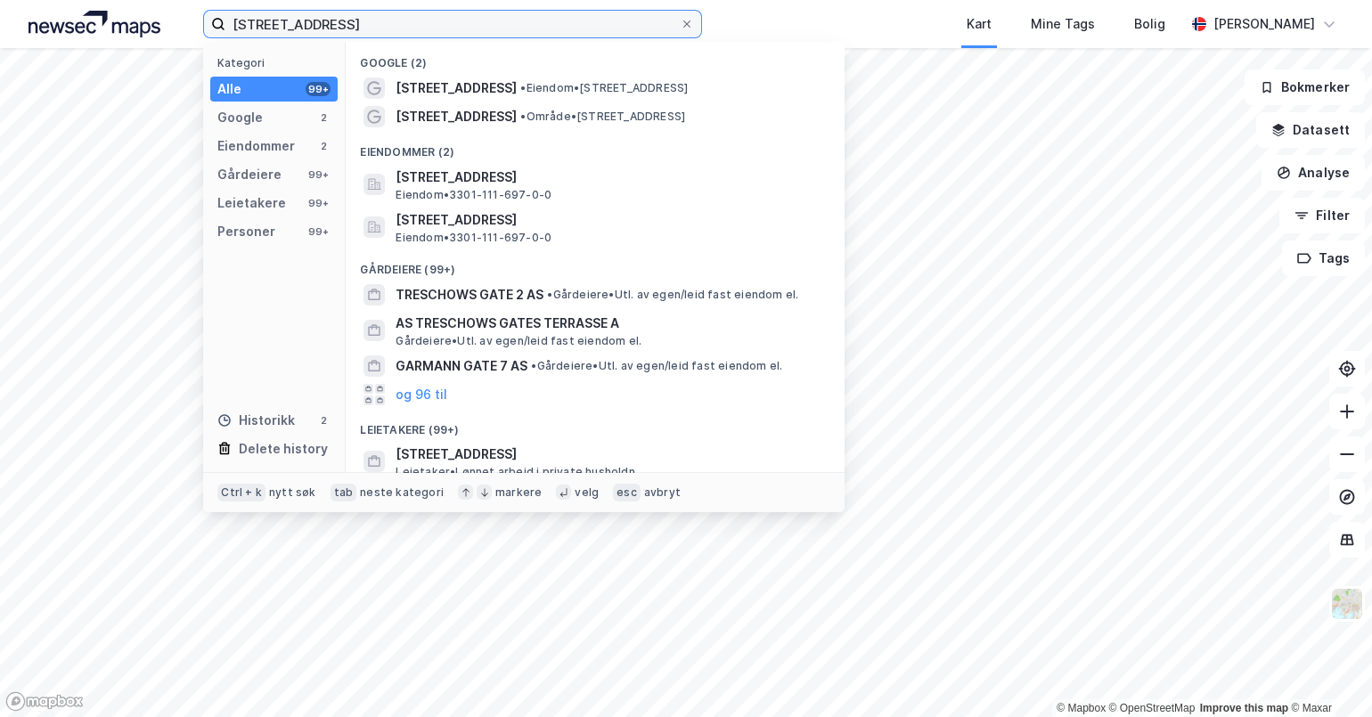
click at [469, 32] on input "[STREET_ADDRESS]" at bounding box center [452, 24] width 454 height 27
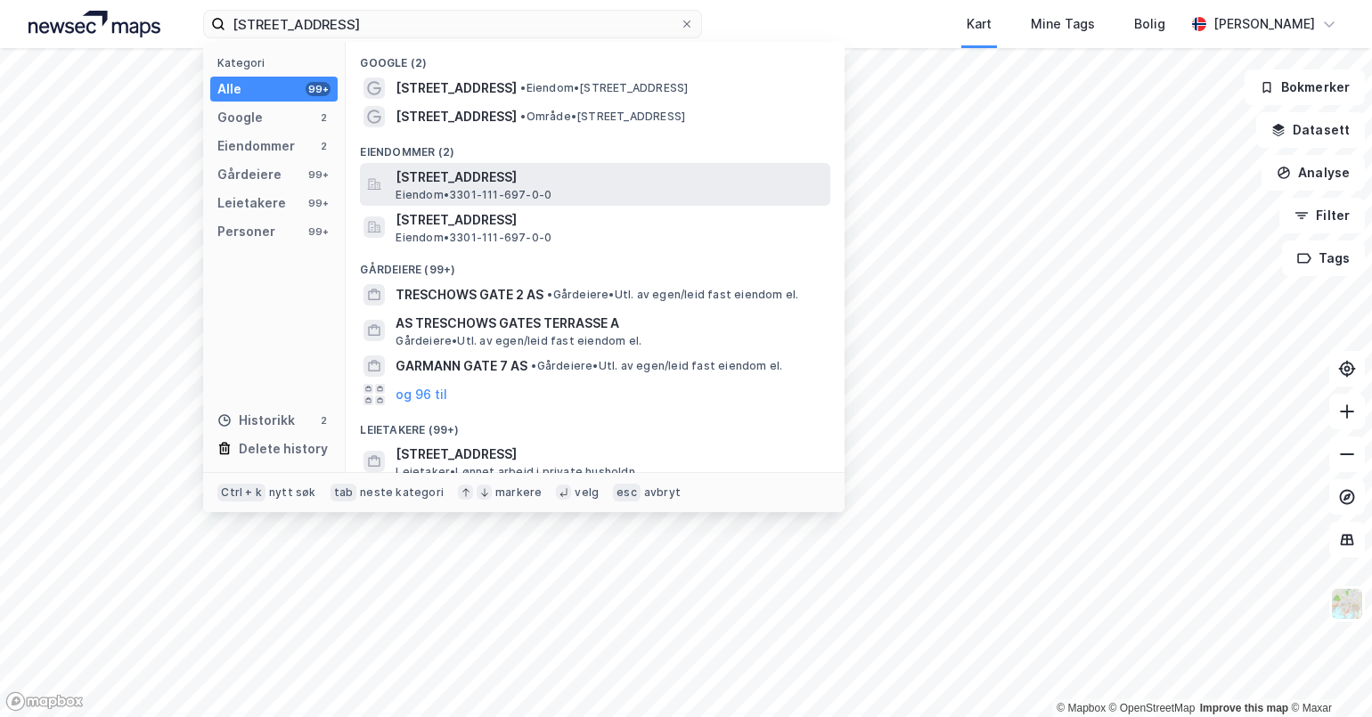
click at [524, 195] on span "Eiendom • 3301-111-697-0-0" at bounding box center [474, 195] width 156 height 14
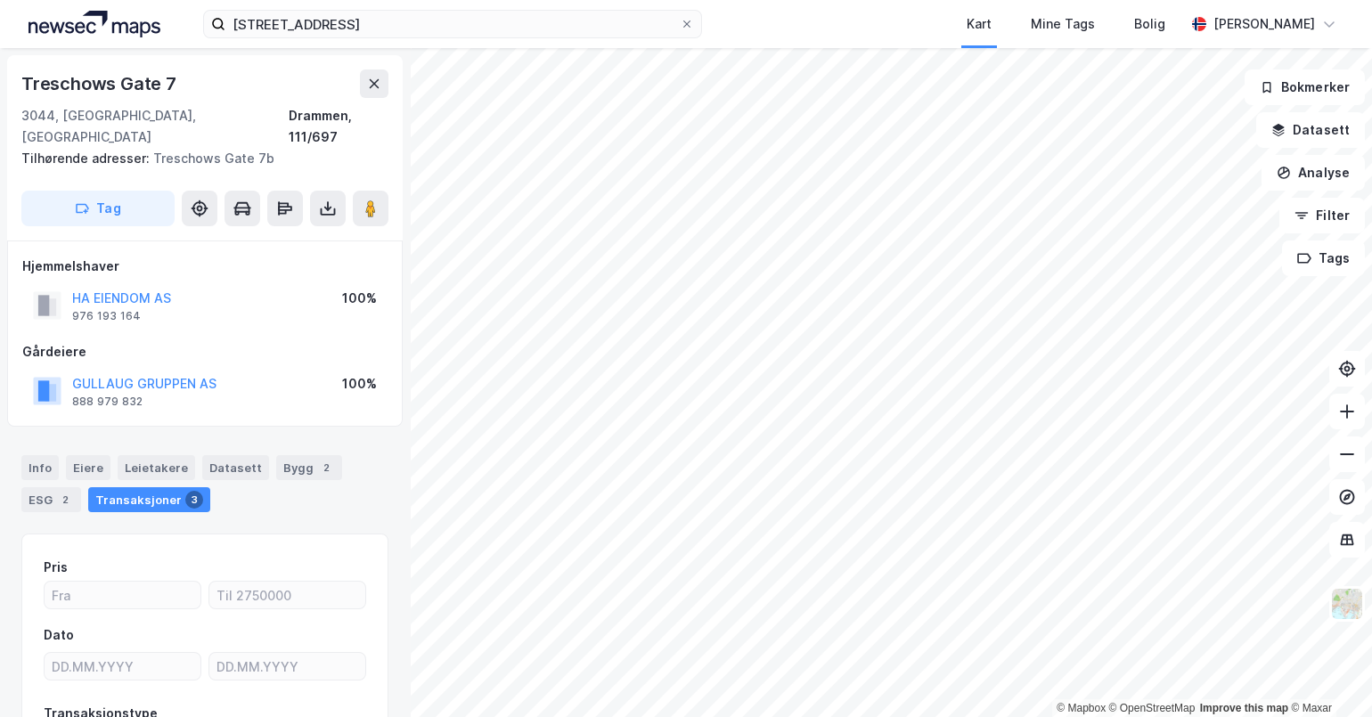
scroll to position [103, 0]
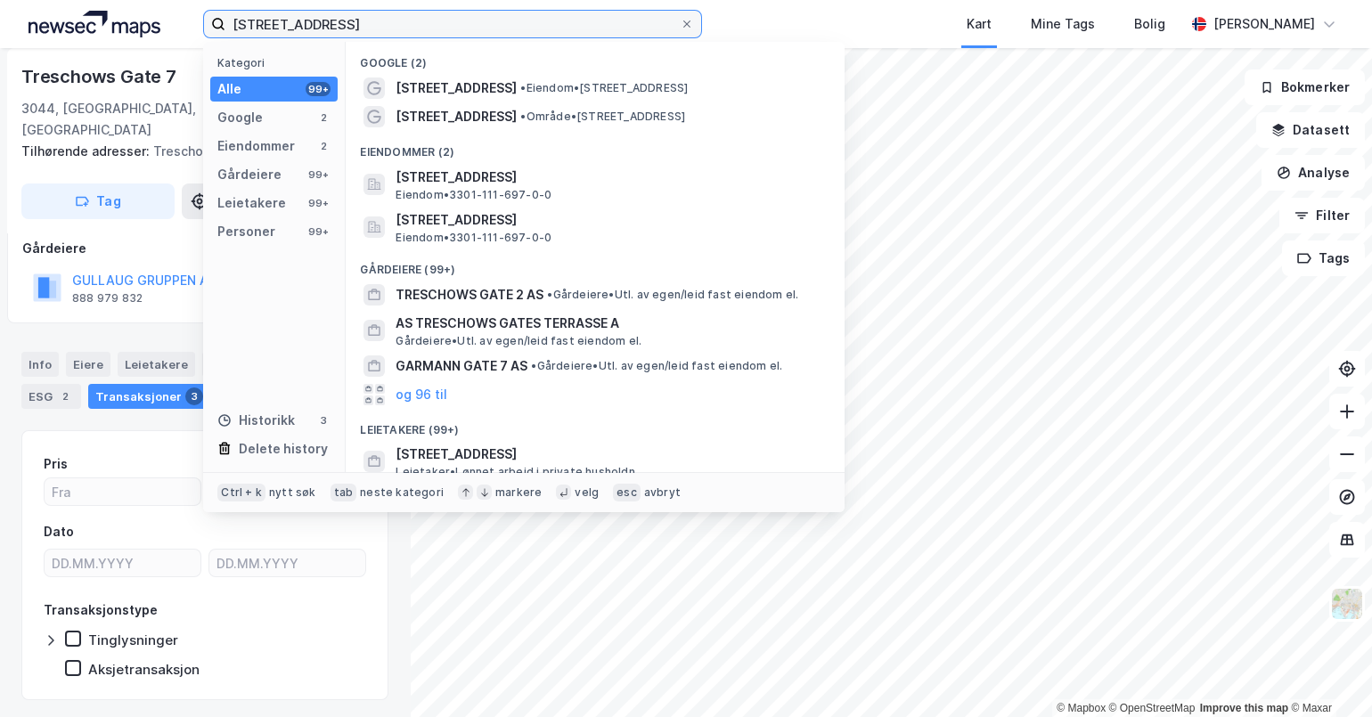
drag, startPoint x: 392, startPoint y: 23, endPoint x: 78, endPoint y: 48, distance: 315.5
click at [78, 48] on div "TRESCHOWS GATE 7 Kategori Alle 99+ Google 2 Eiendommer 2 Gårdeiere 99+ Leietake…" at bounding box center [686, 358] width 1372 height 717
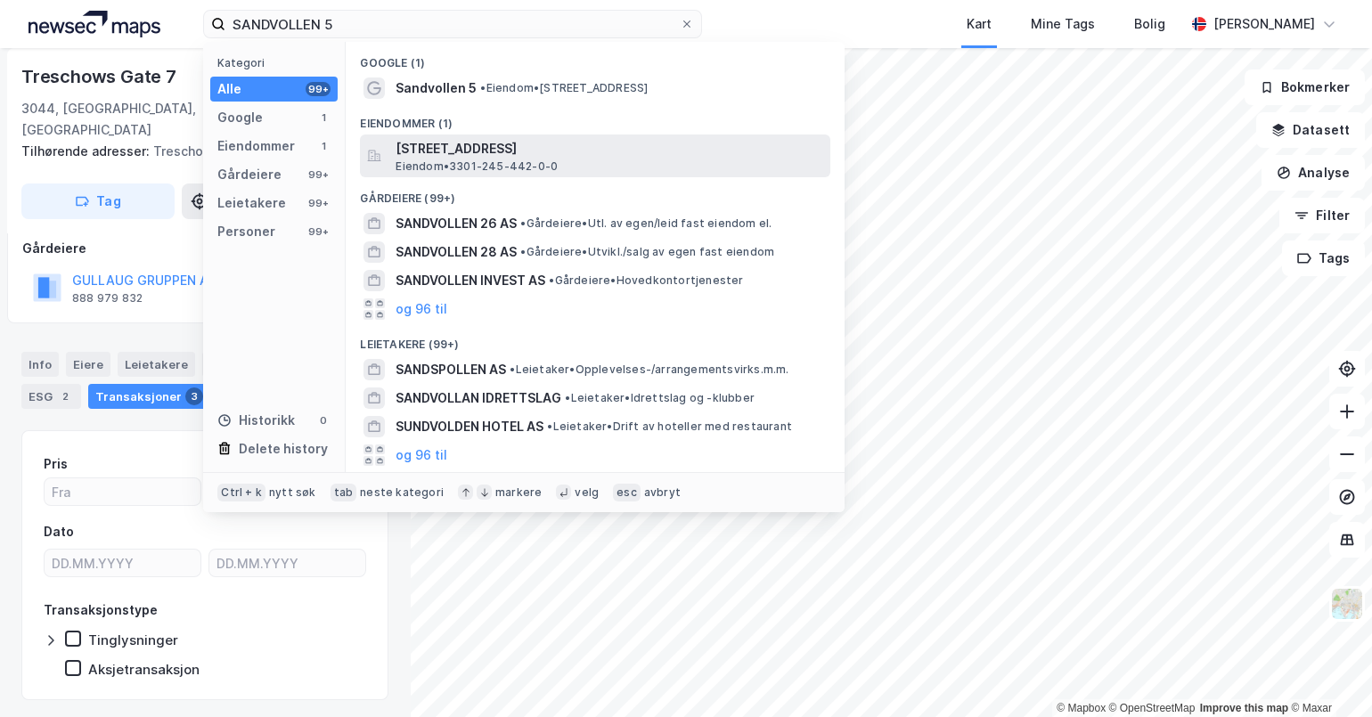
click at [519, 158] on span "[STREET_ADDRESS]" at bounding box center [610, 148] width 428 height 21
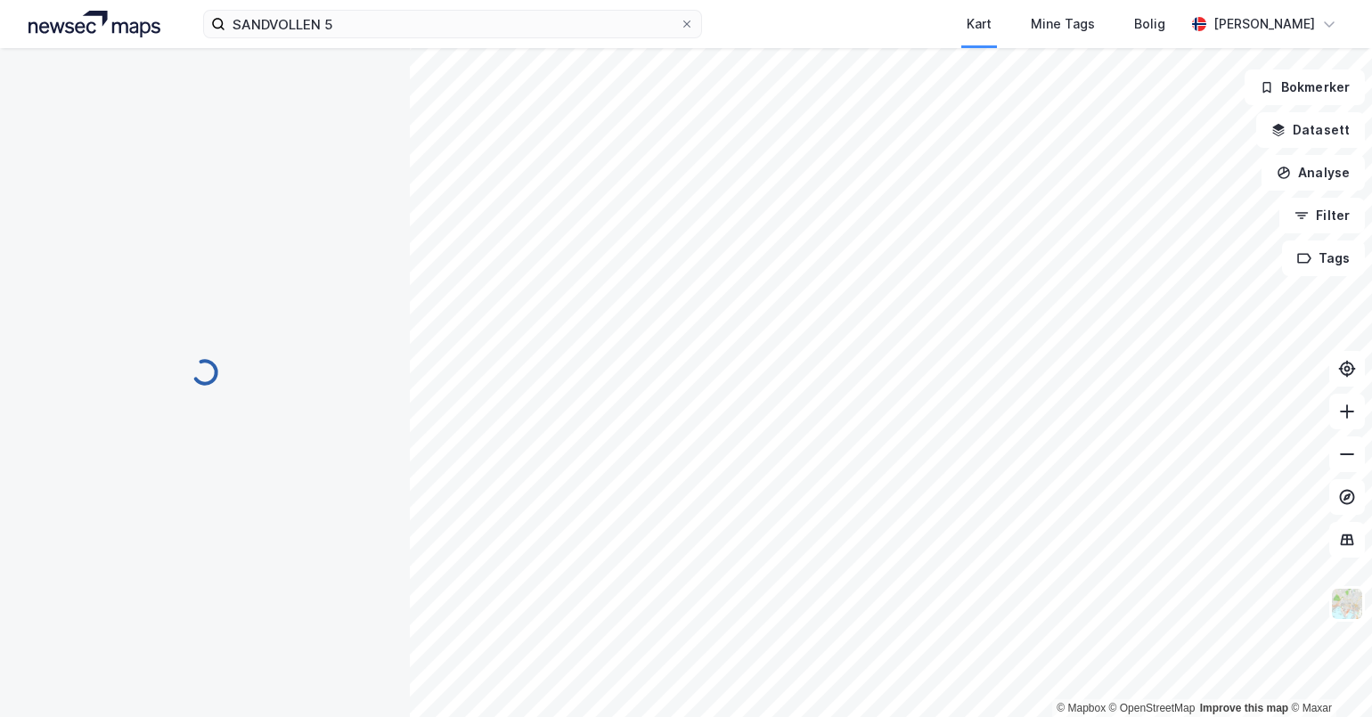
scroll to position [103, 0]
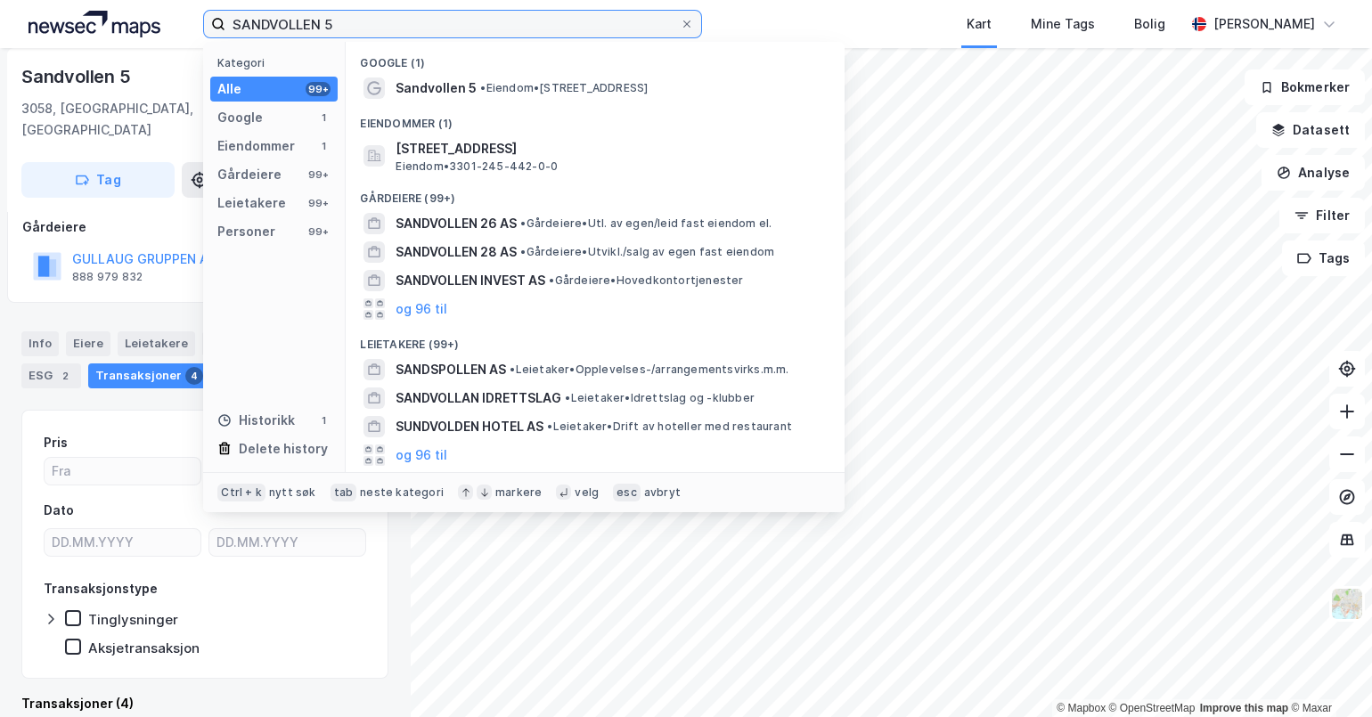
drag, startPoint x: 573, startPoint y: 27, endPoint x: -4, endPoint y: 31, distance: 577.4
click at [0, 31] on html "SANDVOLLEN 5 Kategori Alle 99+ Google 1 Eiendommer 1 Gårdeiere 99+ Leietakere 9…" at bounding box center [686, 358] width 1372 height 717
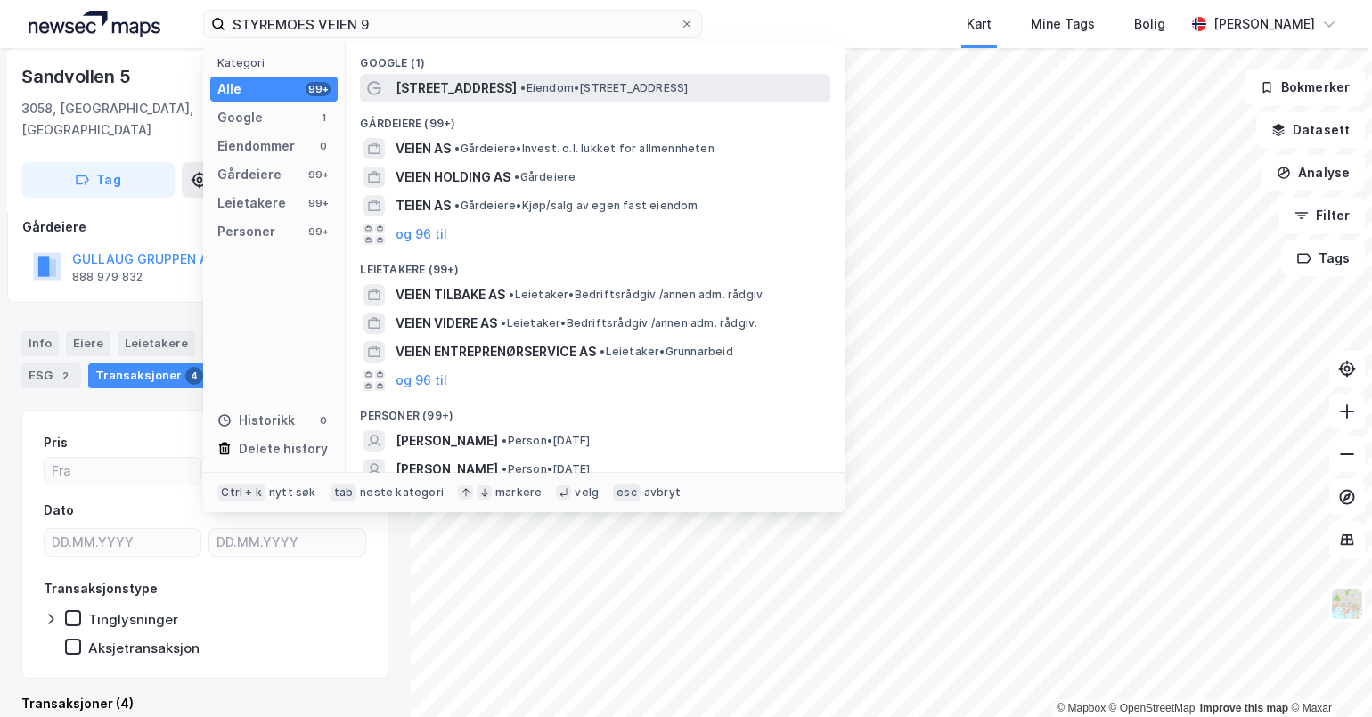
click at [526, 85] on span "• Eiendom • [STREET_ADDRESS]" at bounding box center [604, 88] width 168 height 14
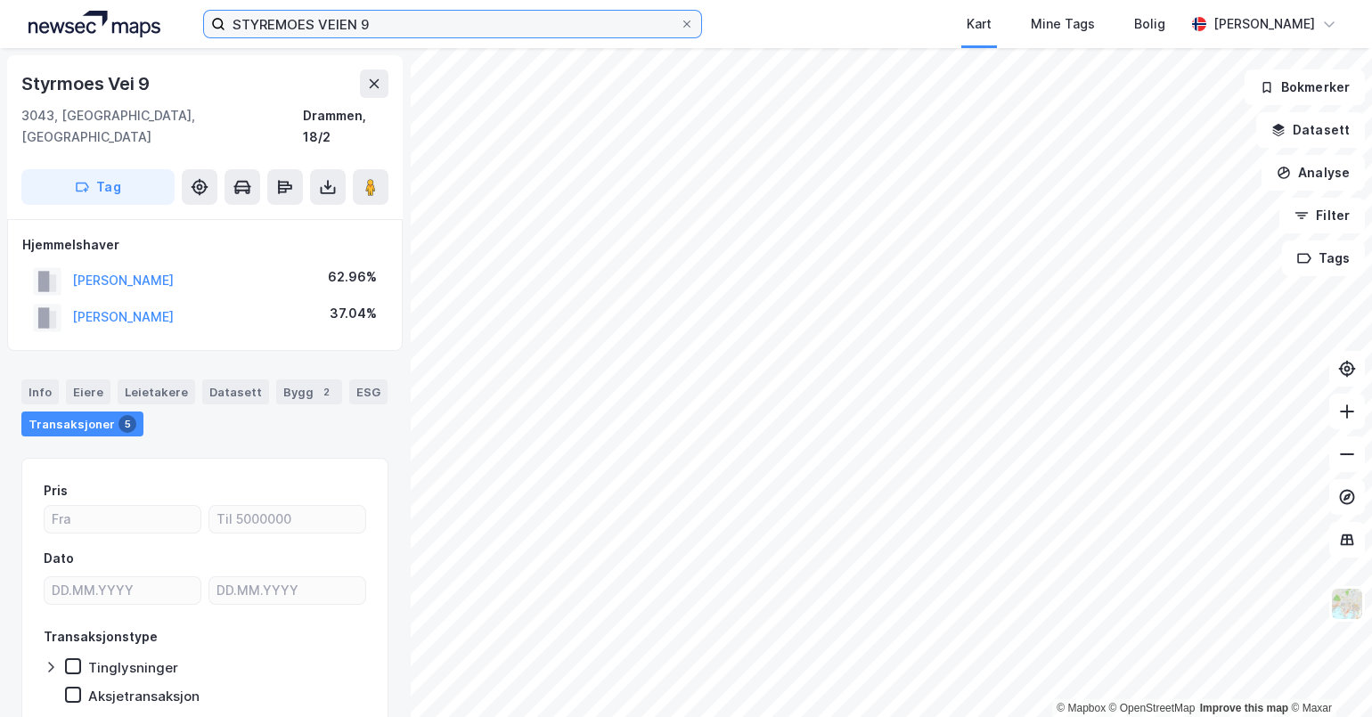
click at [370, 15] on input "STYREMOES VEIEN 9" at bounding box center [452, 24] width 454 height 27
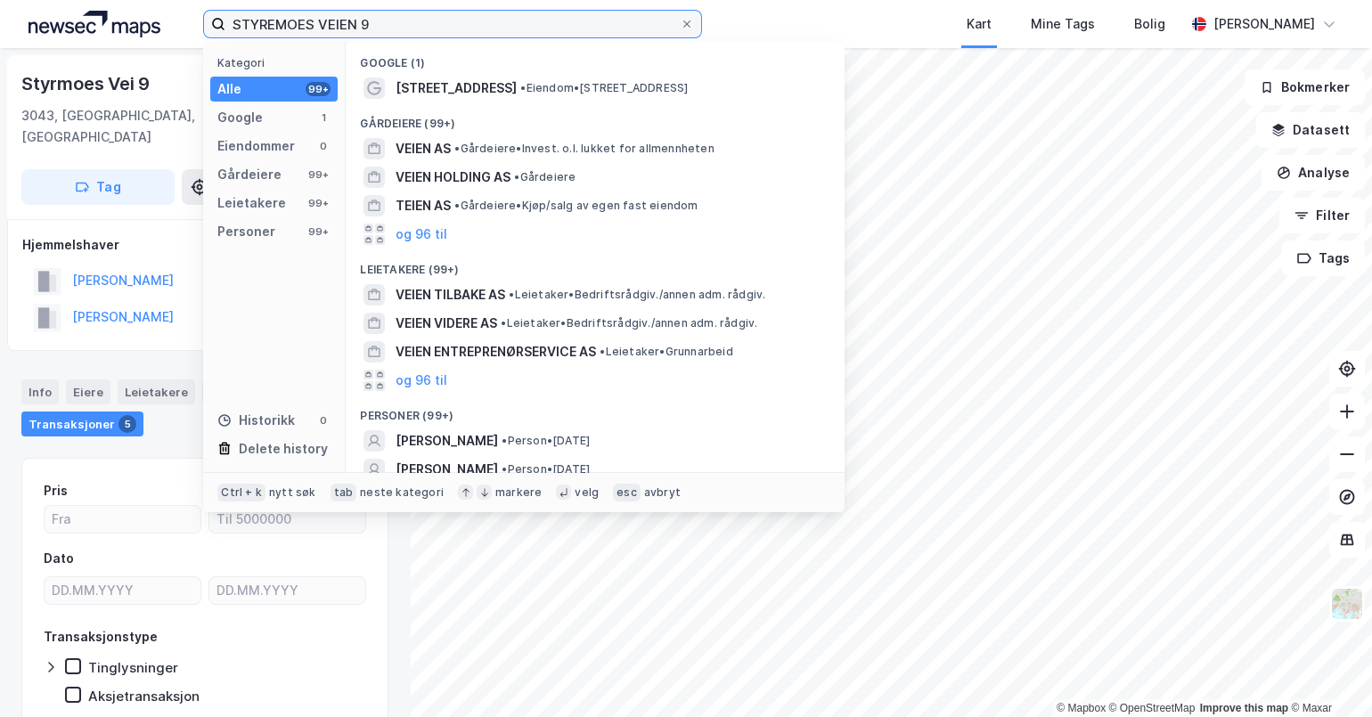
click at [362, 20] on input "STYREMOES VEIEN 9" at bounding box center [452, 24] width 454 height 27
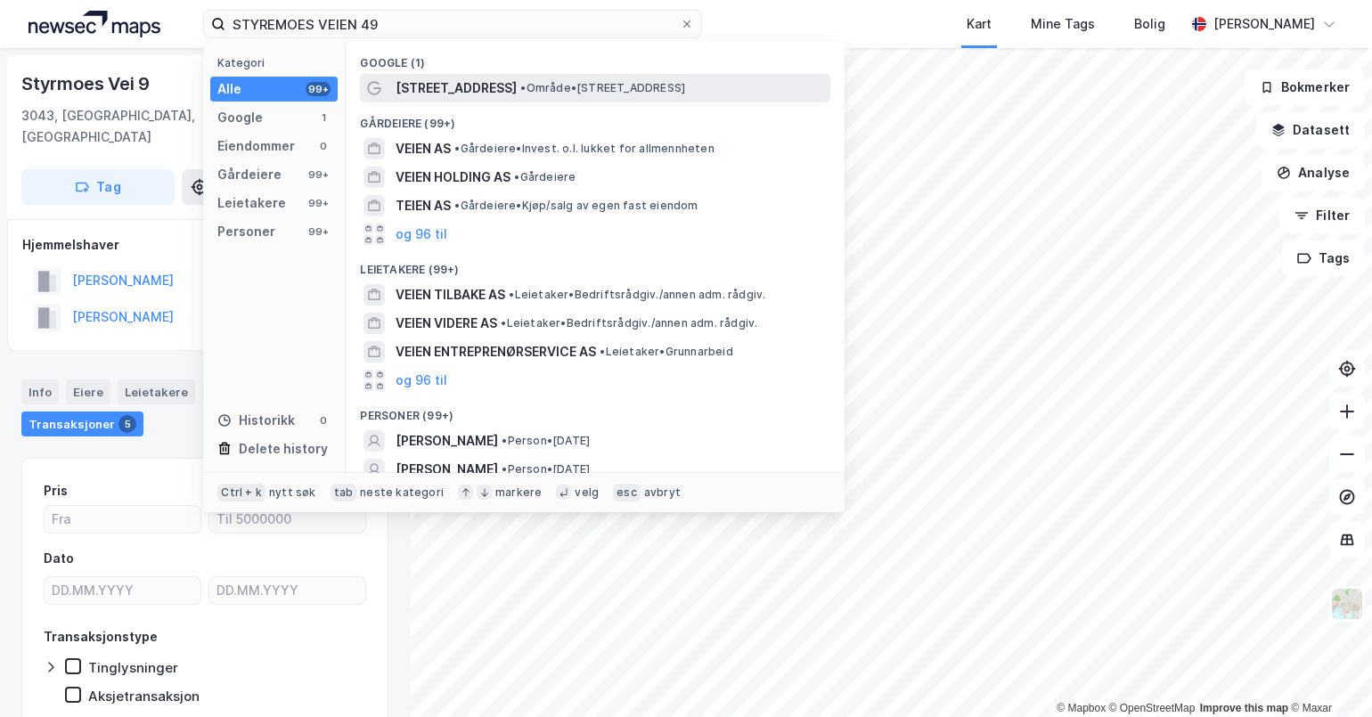
click at [560, 85] on span "• Område • [STREET_ADDRESS]" at bounding box center [602, 88] width 165 height 14
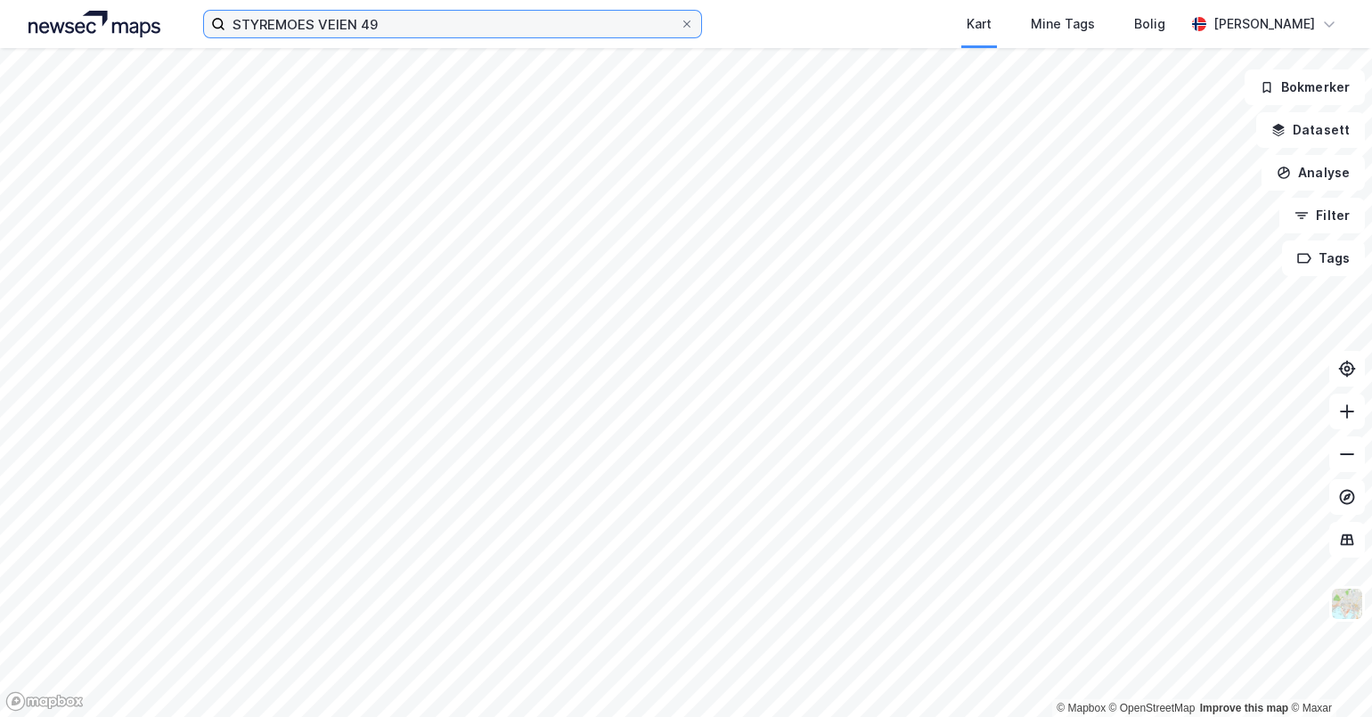
click at [385, 25] on input "STYREMOES VEIEN 49" at bounding box center [452, 24] width 454 height 27
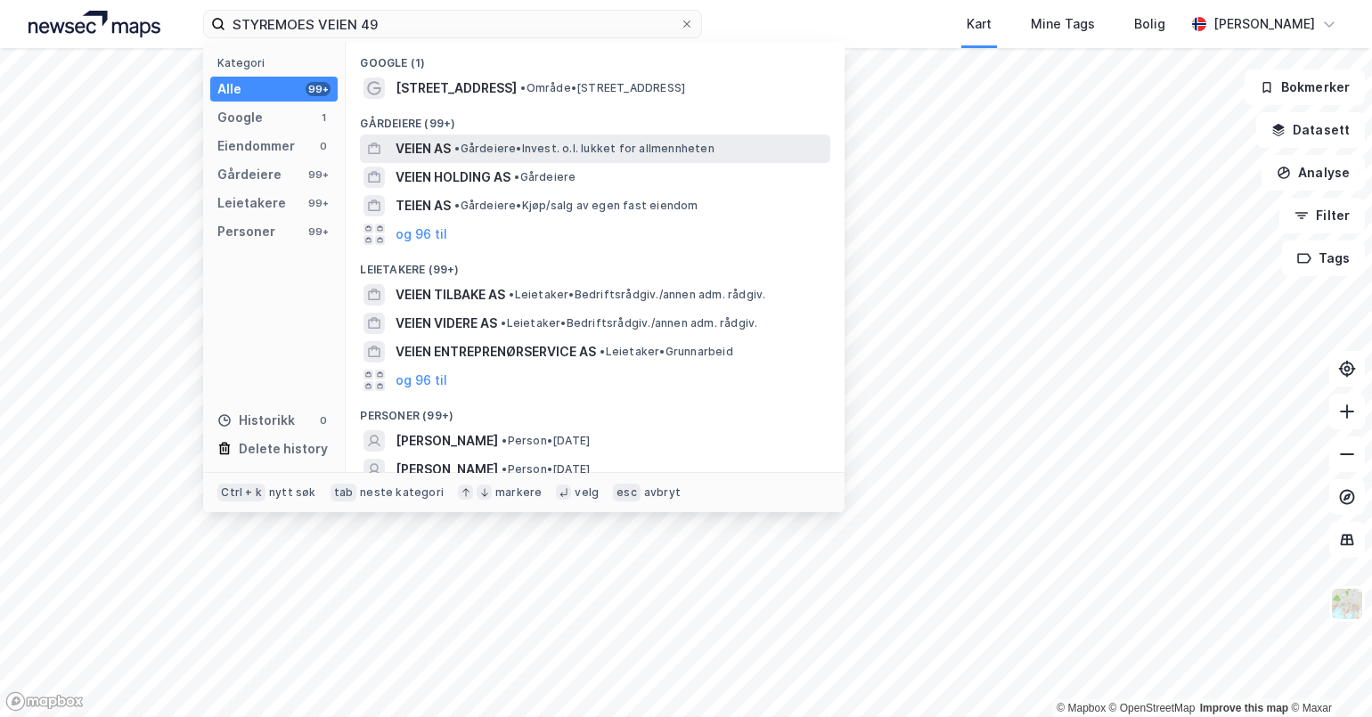
click at [509, 146] on span "• Gårdeiere • Invest. o.l. lukket for allmennheten" at bounding box center [583, 149] width 259 height 14
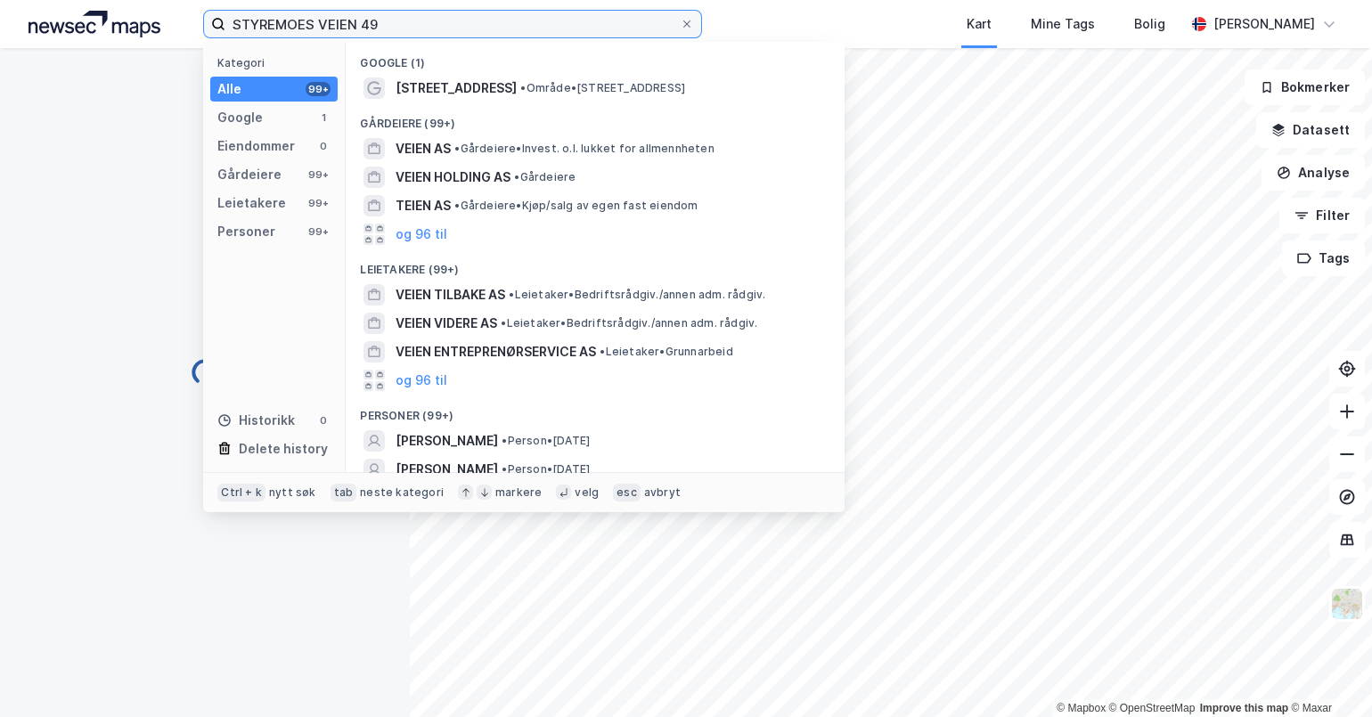
click at [429, 36] on input "STYREMOES VEIEN 49" at bounding box center [452, 24] width 454 height 27
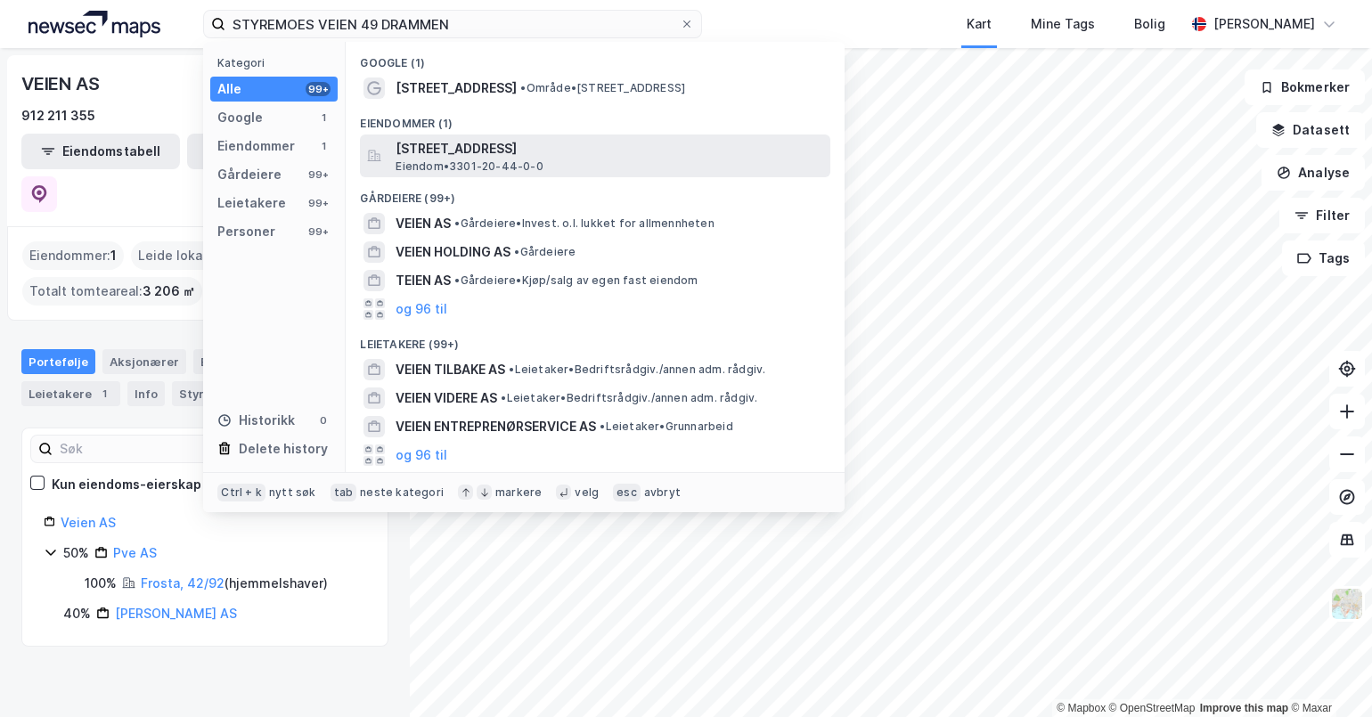
click at [459, 138] on span "[STREET_ADDRESS]" at bounding box center [610, 148] width 428 height 21
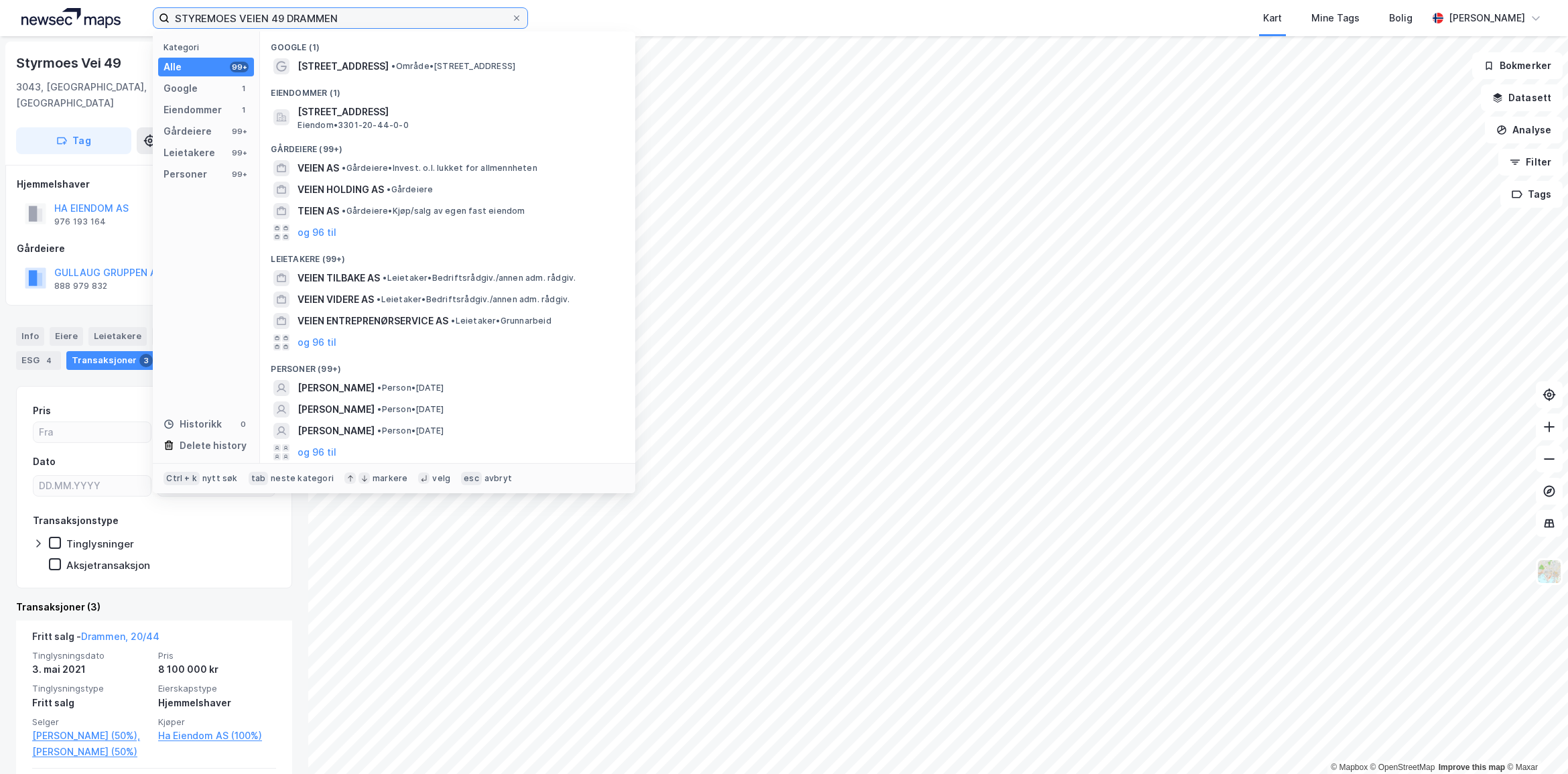
drag, startPoint x: 349, startPoint y: 23, endPoint x: 31, endPoint y: -22, distance: 321.2
click at [31, 0] on html "STYREMOES VEIEN 49 DRAMMEN Kategori Alle 99+ Google 1 Eiendommer 1 Gårdeiere 99…" at bounding box center [784, 387] width 1568 height 774
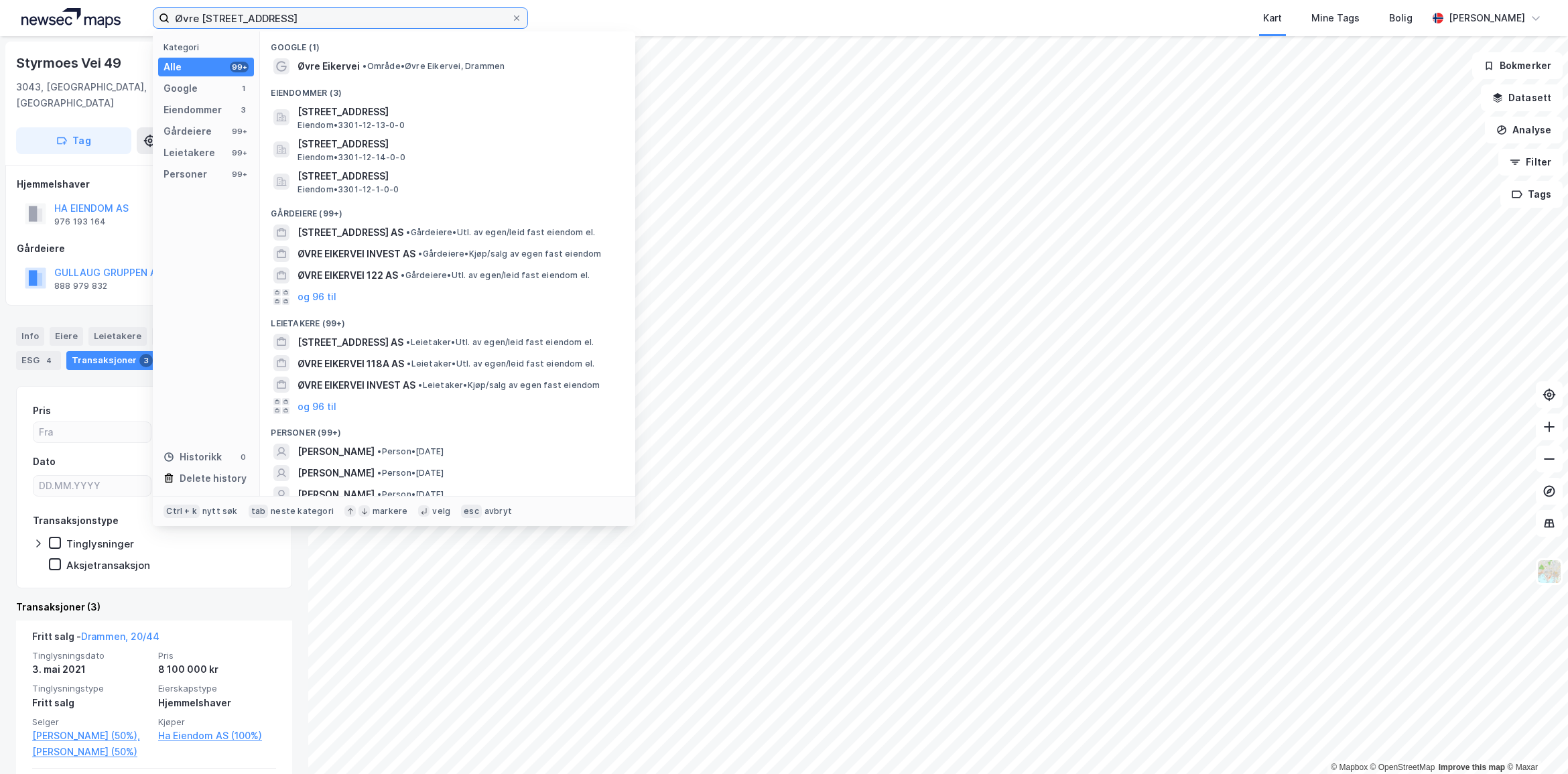
type input "Øvre [STREET_ADDRESS]"
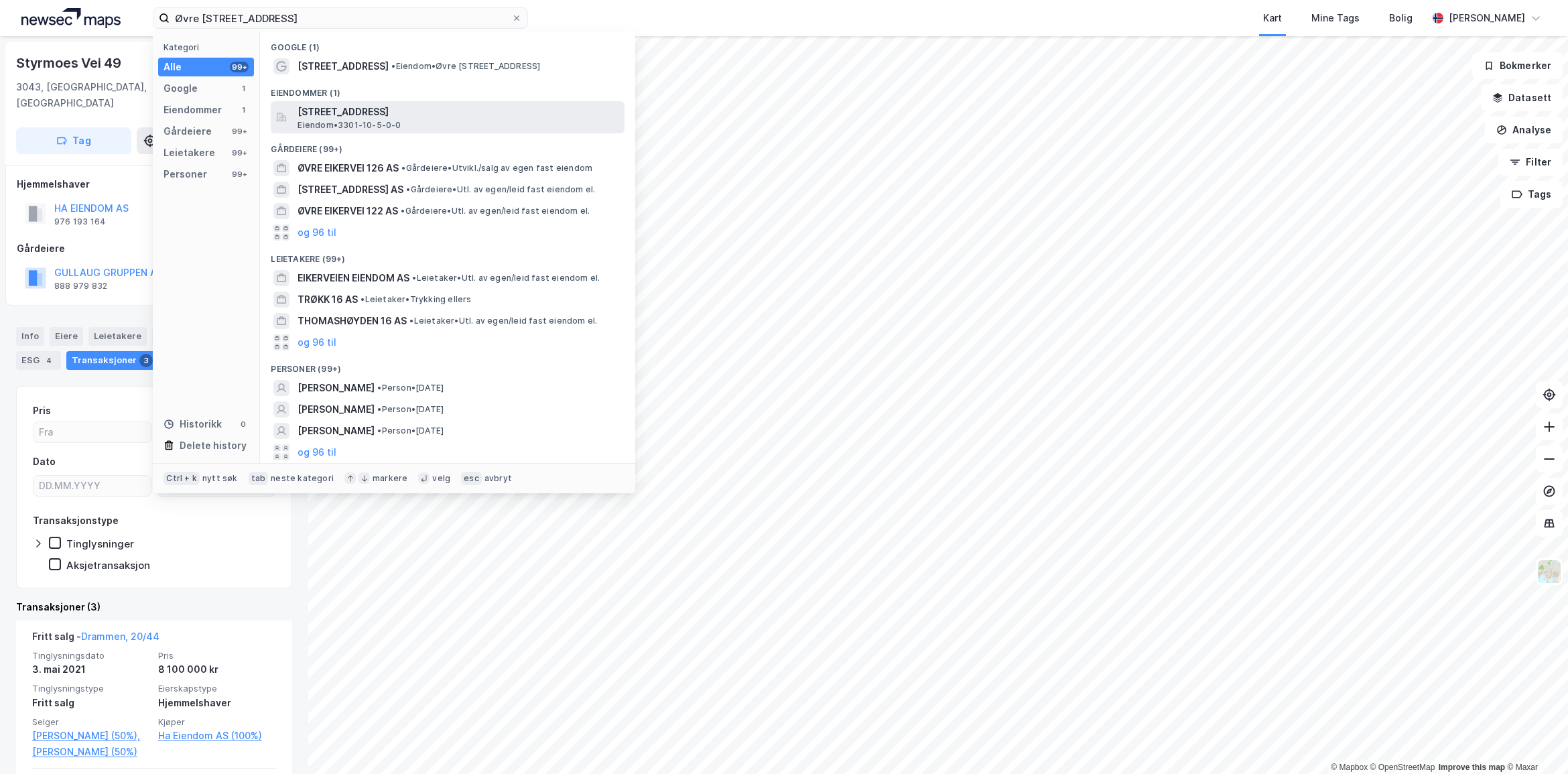
click at [348, 120] on span "Eiendom • 3301-10-5-0-0" at bounding box center [349, 126] width 103 height 11
